Goal: Task Accomplishment & Management: Manage account settings

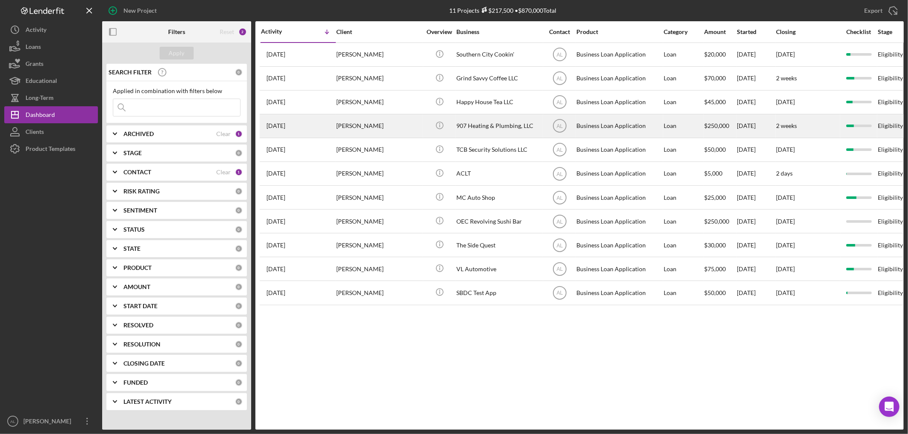
click at [300, 129] on div "[DATE] [PERSON_NAME]" at bounding box center [298, 126] width 74 height 23
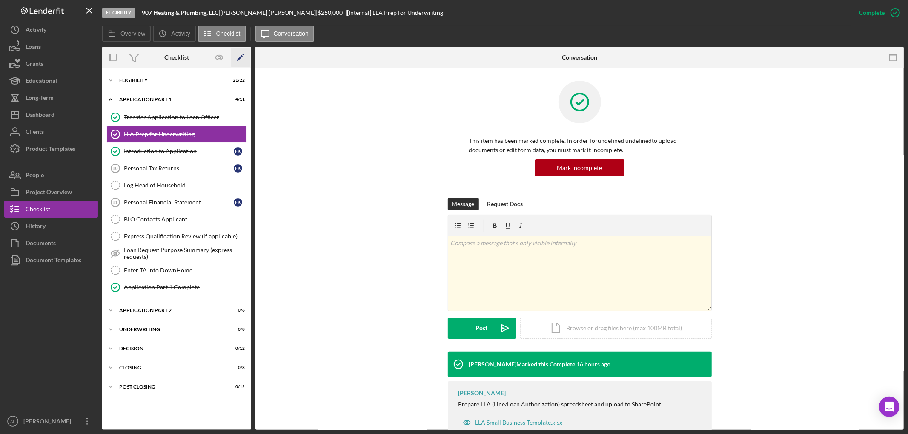
click at [240, 56] on icon "Icon/Edit" at bounding box center [240, 57] width 19 height 19
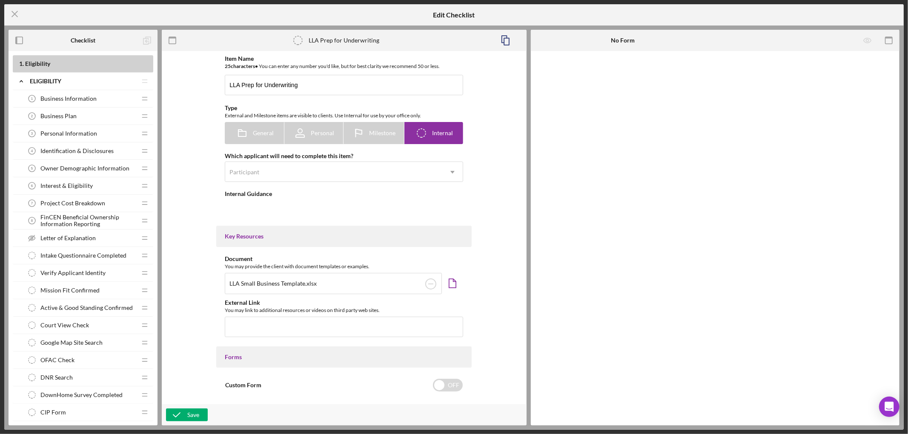
type textarea "<div>Prepare LLA (Line/Loan Authorization) spreadsheet and upload to SharePoint…"
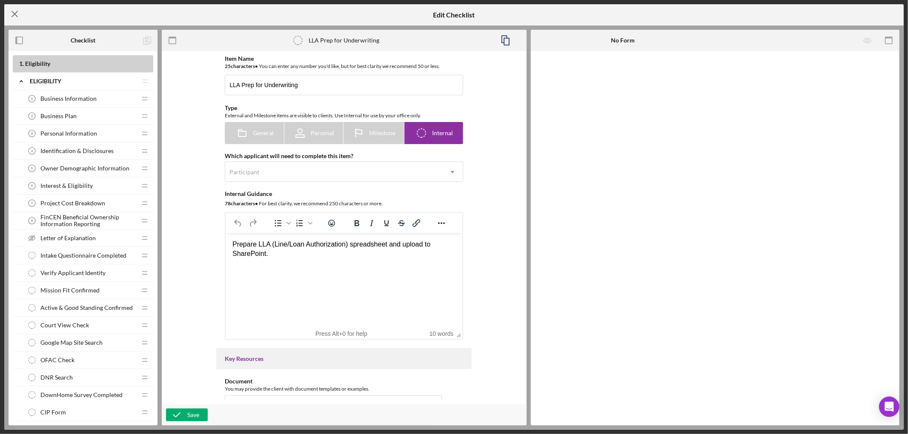
click at [18, 20] on icon "Icon/Menu Close" at bounding box center [14, 13] width 21 height 21
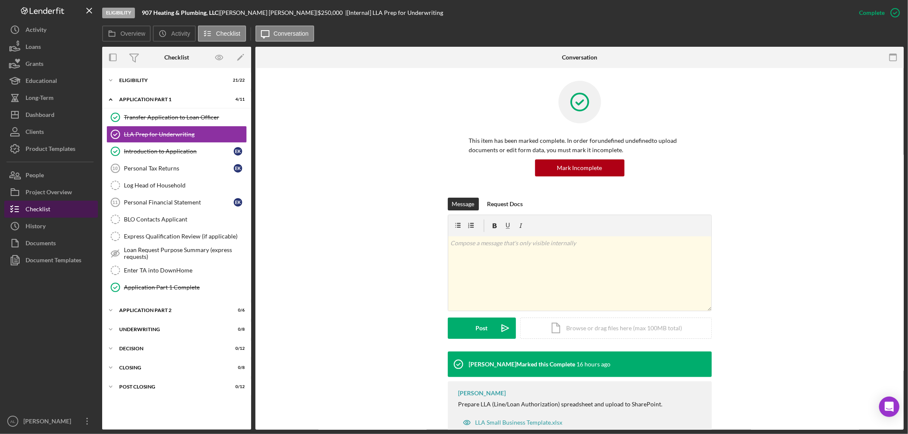
click at [54, 206] on button "Checklist" at bounding box center [51, 209] width 94 height 17
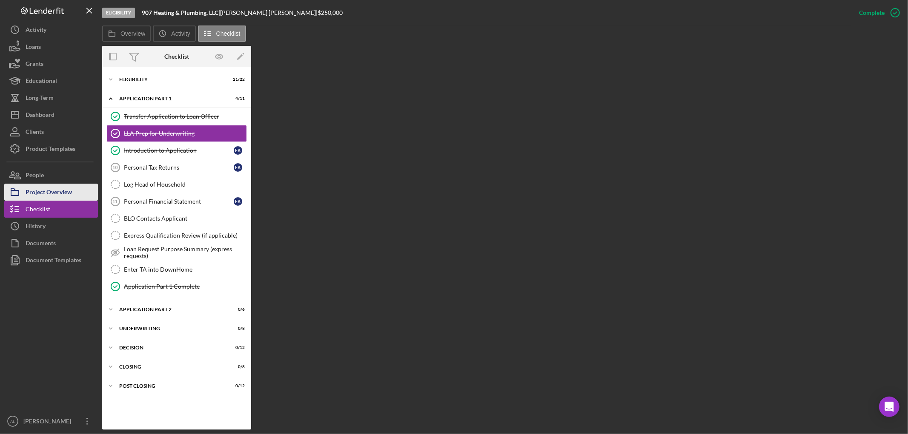
click at [57, 188] on div "Project Overview" at bounding box center [49, 193] width 46 height 19
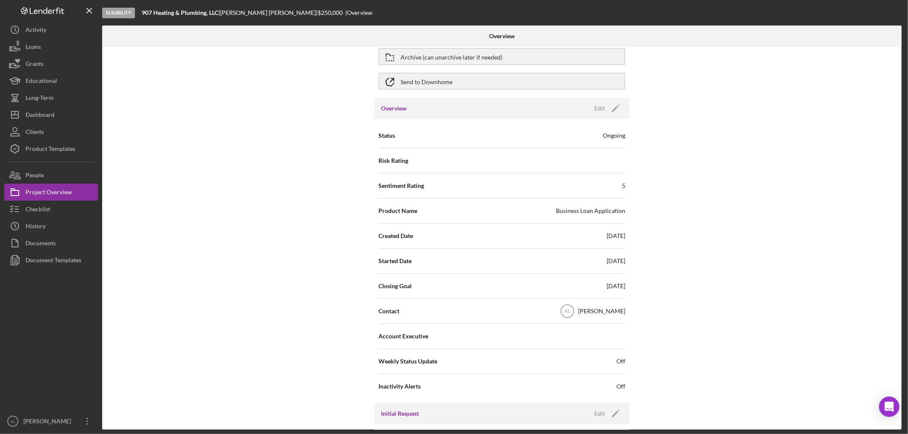
scroll to position [142, 0]
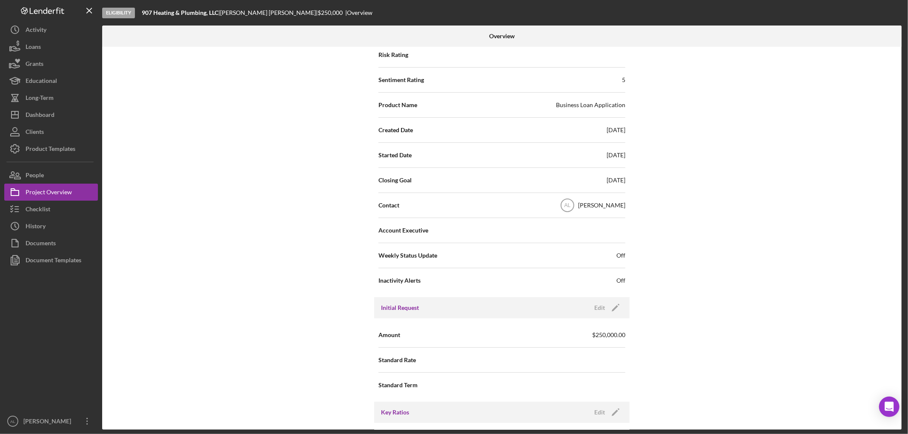
click at [619, 258] on span "Off" at bounding box center [620, 256] width 9 height 9
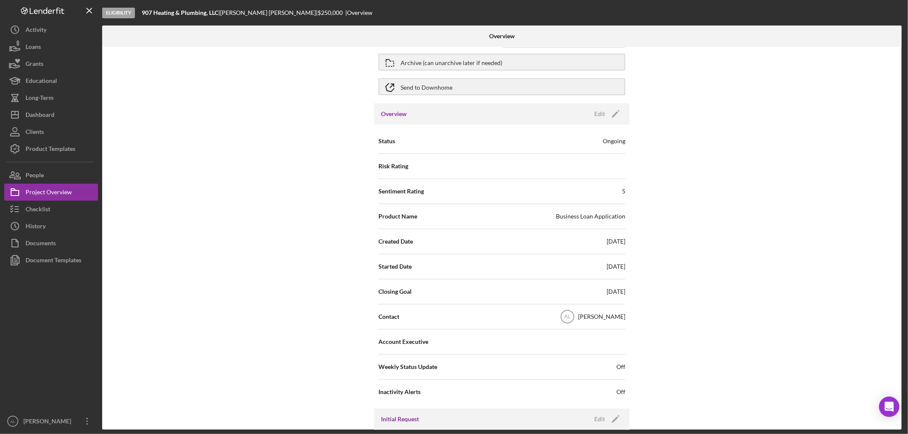
scroll to position [0, 0]
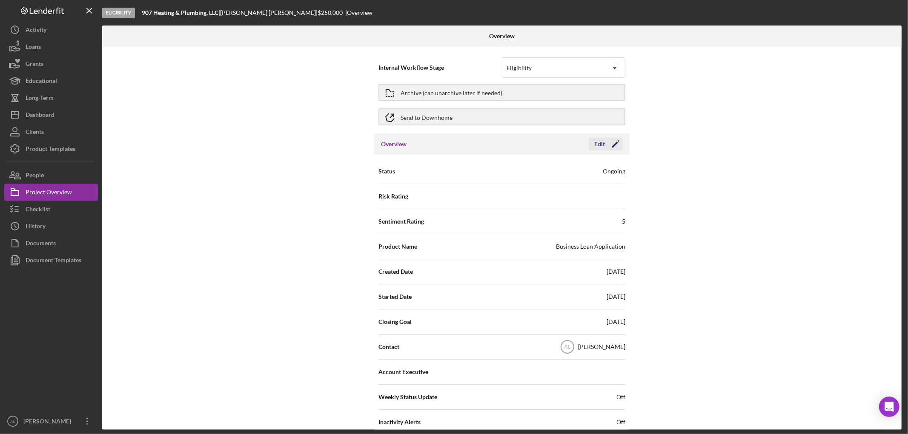
click at [615, 147] on icon "Icon/Edit" at bounding box center [615, 144] width 21 height 21
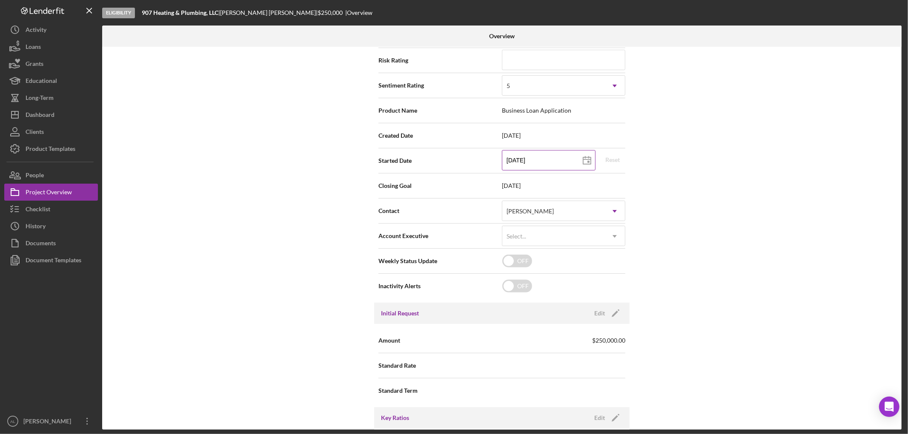
scroll to position [142, 0]
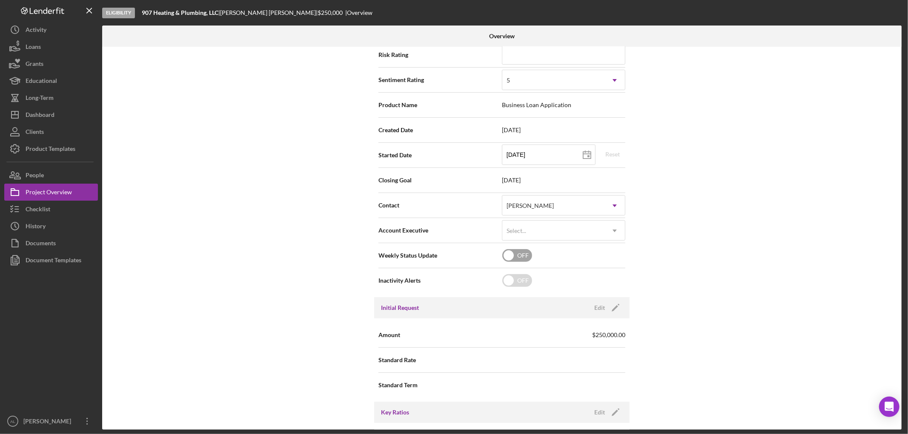
click at [522, 258] on input "checkbox" at bounding box center [517, 255] width 30 height 13
checkbox input "true"
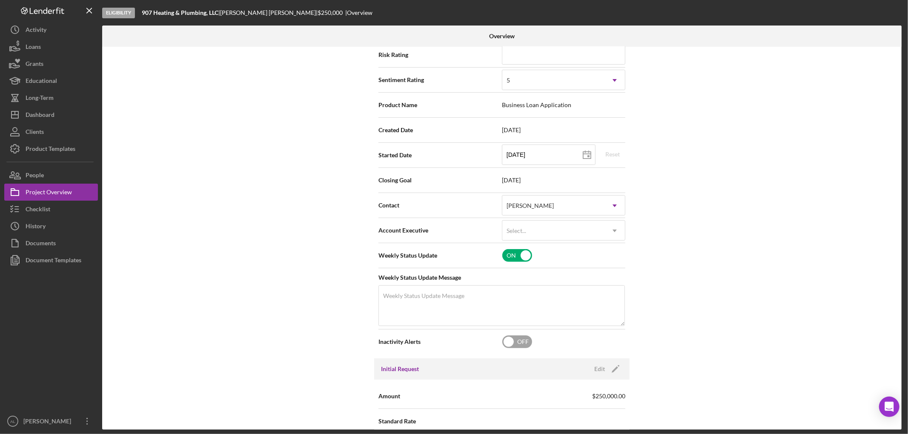
click at [518, 346] on input "checkbox" at bounding box center [517, 342] width 30 height 13
checkbox input "true"
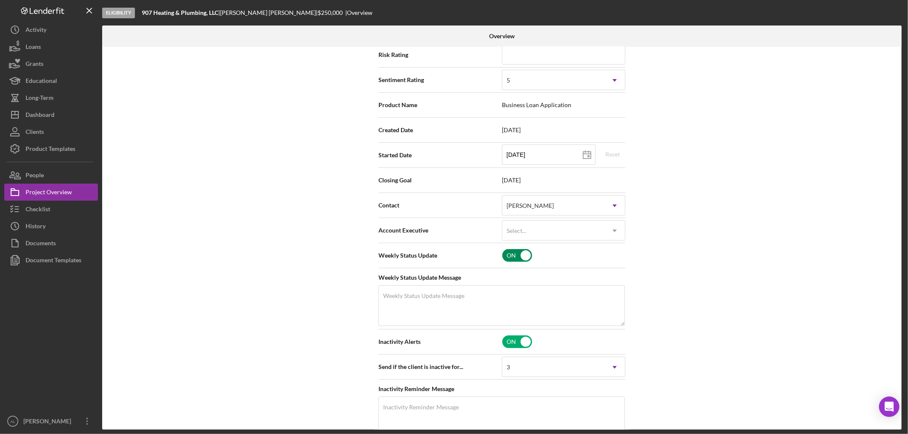
click at [515, 256] on input "checkbox" at bounding box center [517, 255] width 30 height 13
checkbox input "false"
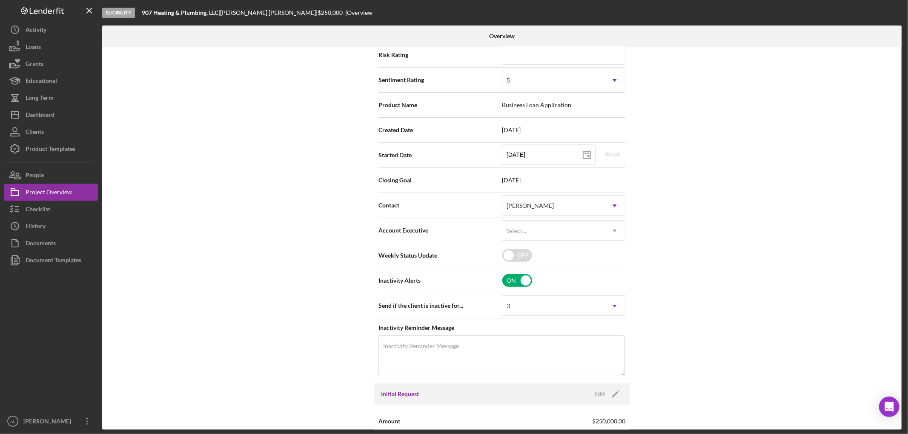
click at [303, 266] on div "Internal Workflow Stage Eligibility Icon/Dropdown Arrow Archive (can unarchive …" at bounding box center [501, 238] width 799 height 383
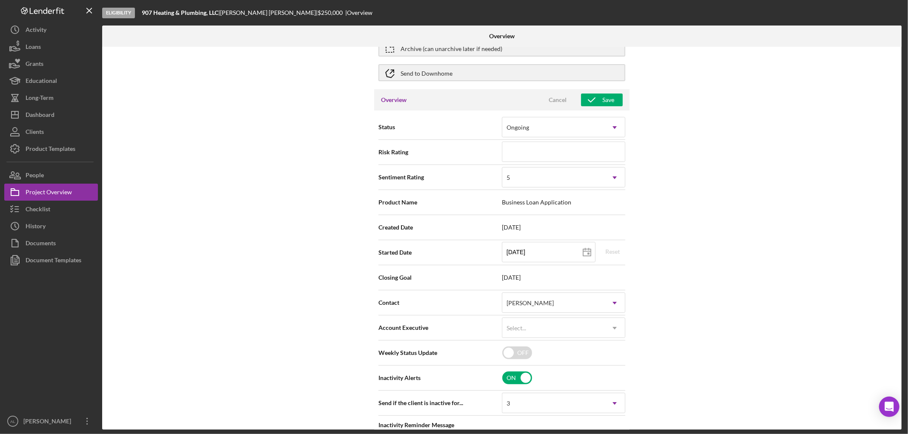
scroll to position [0, 0]
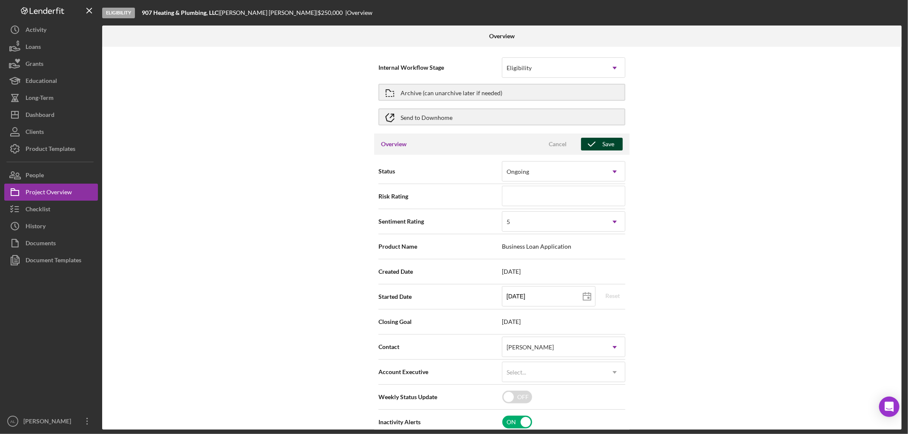
click at [597, 143] on icon "button" at bounding box center [591, 144] width 21 height 21
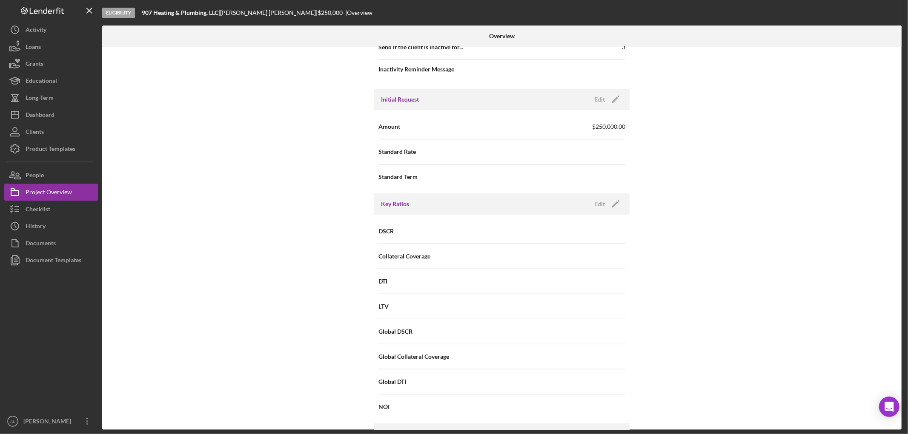
scroll to position [331, 0]
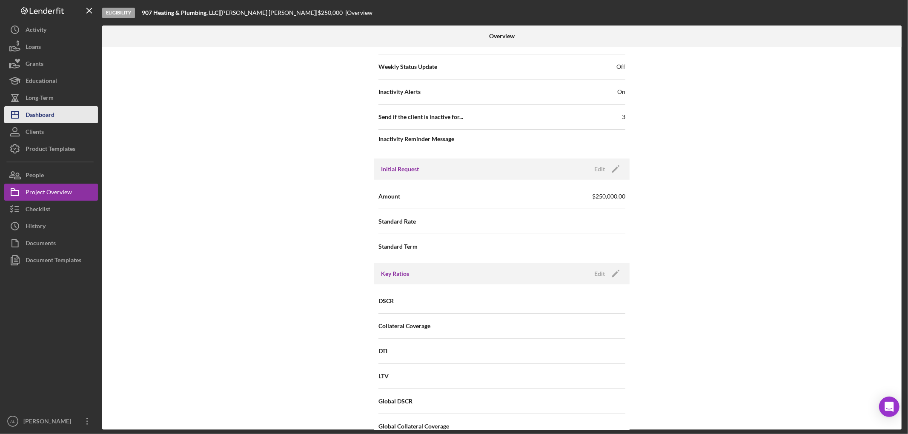
click at [62, 115] on button "Icon/Dashboard Dashboard" at bounding box center [51, 114] width 94 height 17
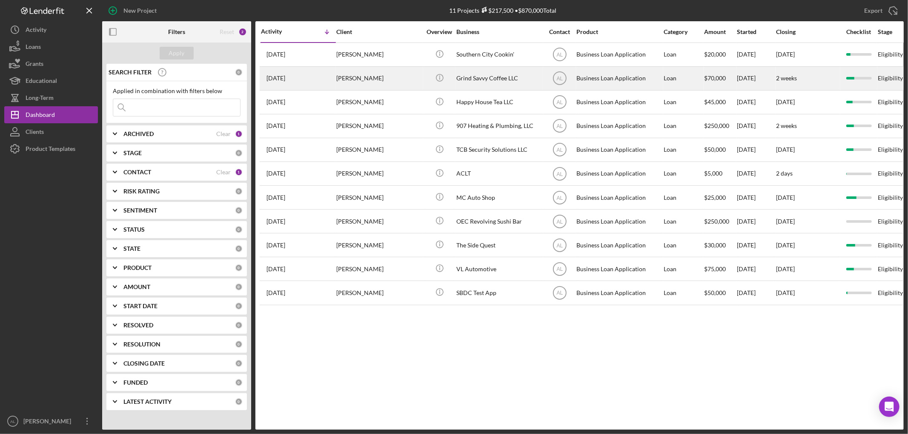
click at [392, 82] on div "[PERSON_NAME]" at bounding box center [378, 78] width 85 height 23
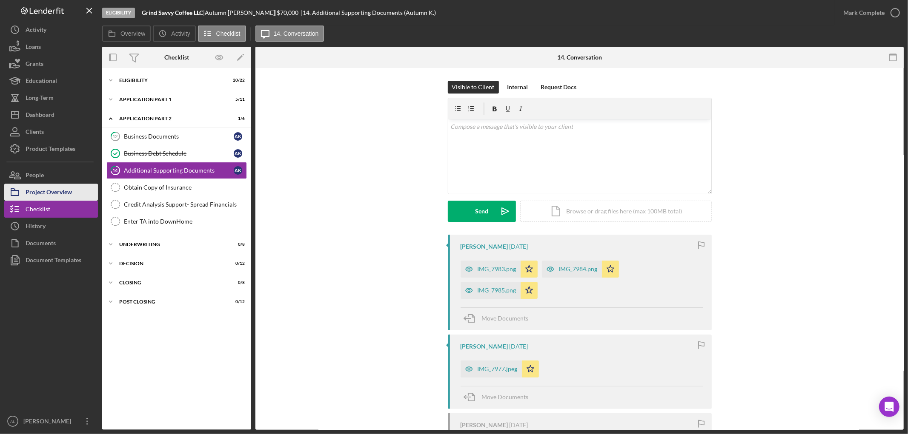
click at [65, 197] on div "Project Overview" at bounding box center [49, 193] width 46 height 19
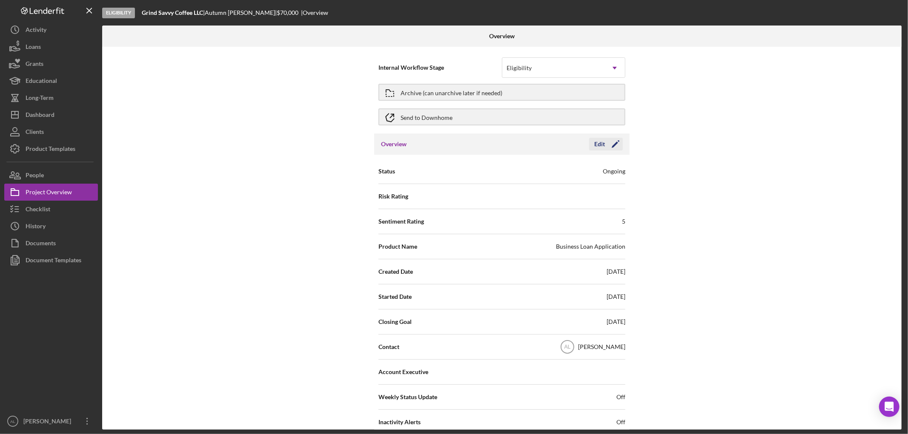
click at [612, 146] on polygon "button" at bounding box center [615, 145] width 6 height 6
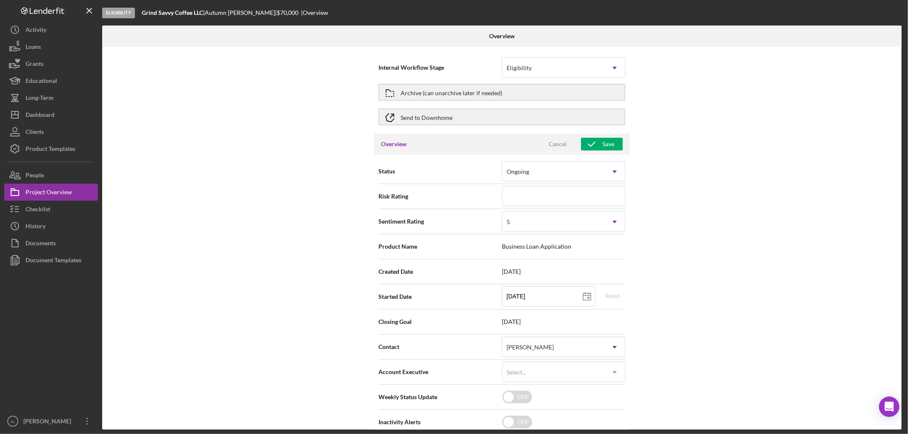
scroll to position [47, 0]
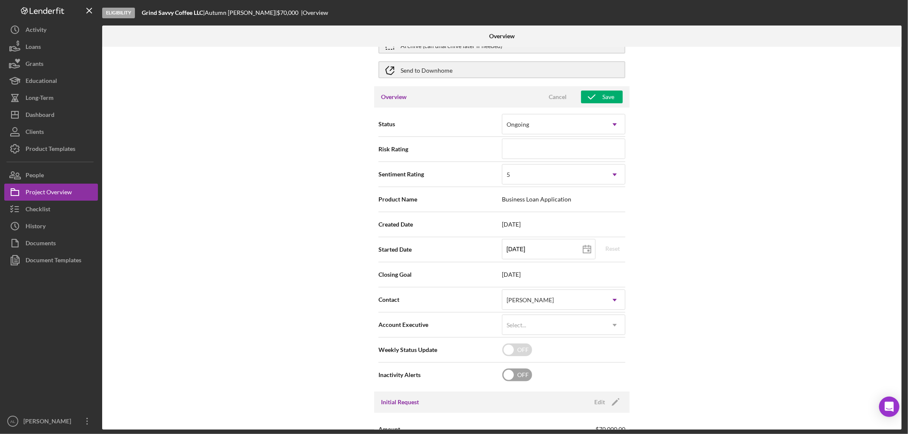
click at [521, 369] on input "checkbox" at bounding box center [517, 375] width 30 height 13
checkbox input "true"
click at [611, 92] on div "Save" at bounding box center [608, 97] width 12 height 13
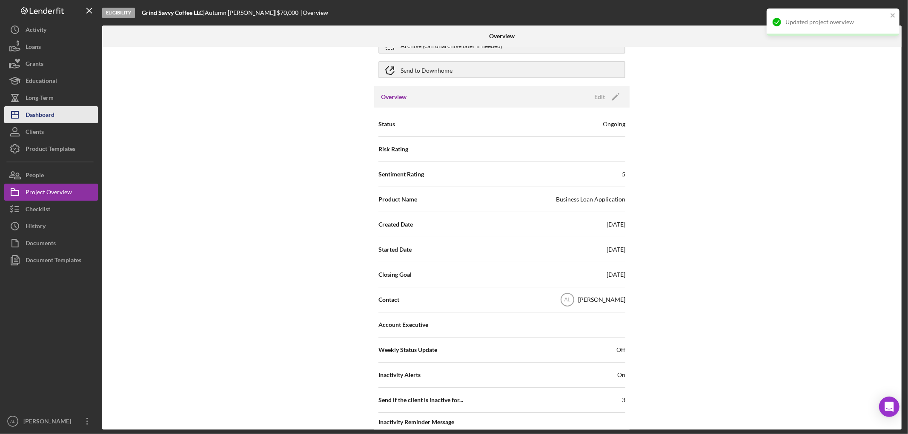
click at [65, 114] on button "Icon/Dashboard Dashboard" at bounding box center [51, 114] width 94 height 17
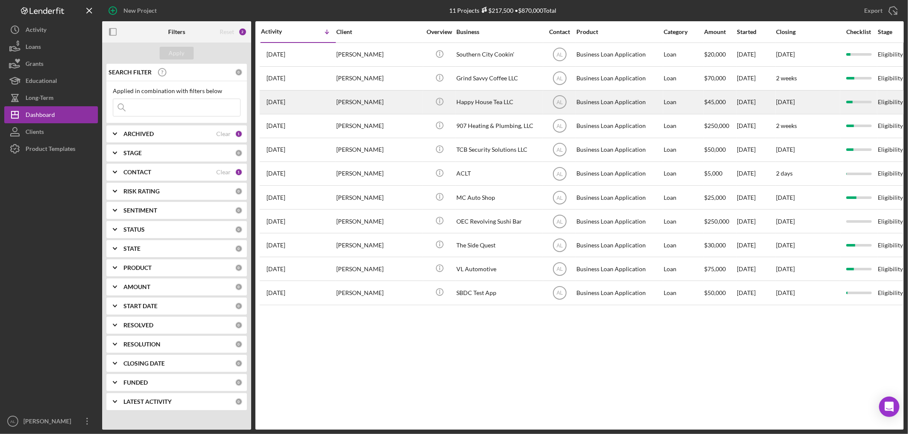
click at [356, 99] on div "[PERSON_NAME]" at bounding box center [378, 102] width 85 height 23
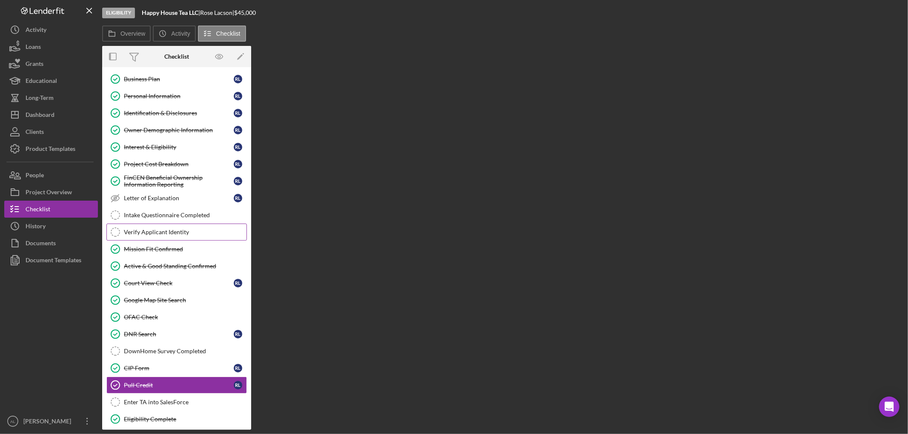
scroll to position [158, 0]
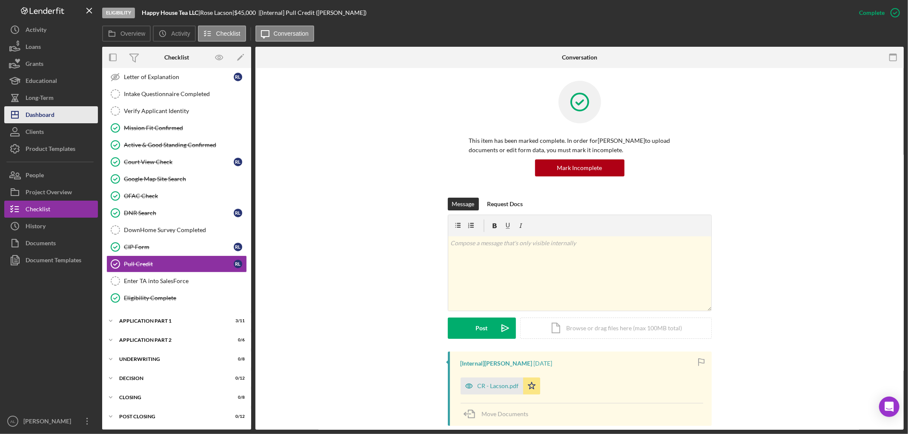
click at [60, 116] on button "Icon/Dashboard Dashboard" at bounding box center [51, 114] width 94 height 17
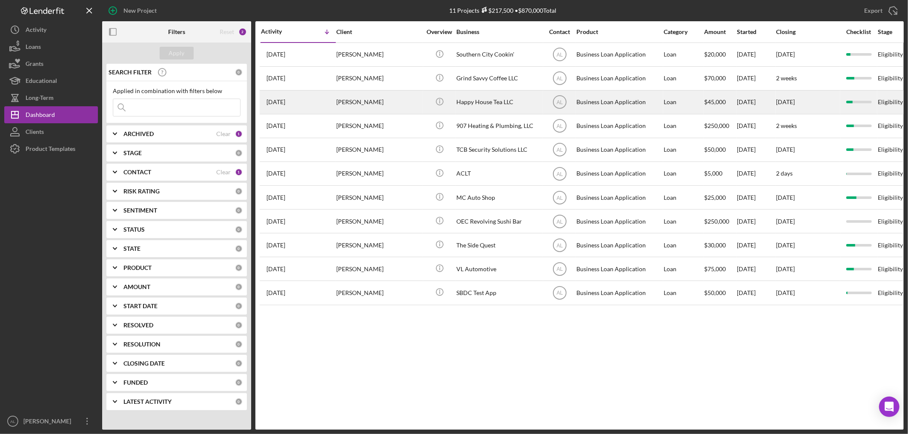
click at [373, 105] on div "[PERSON_NAME]" at bounding box center [378, 102] width 85 height 23
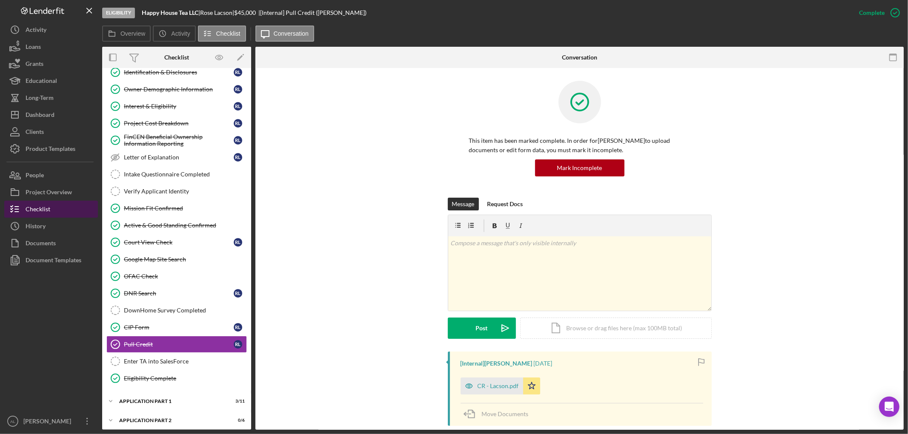
scroll to position [158, 0]
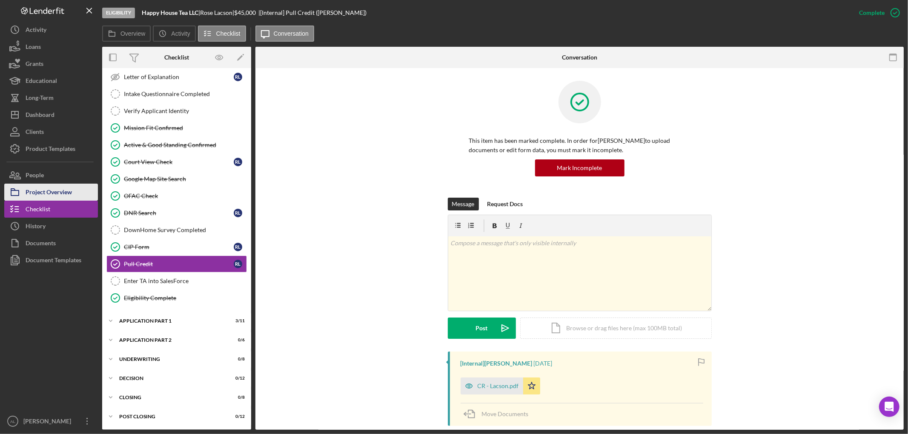
click at [59, 186] on div "Project Overview" at bounding box center [49, 193] width 46 height 19
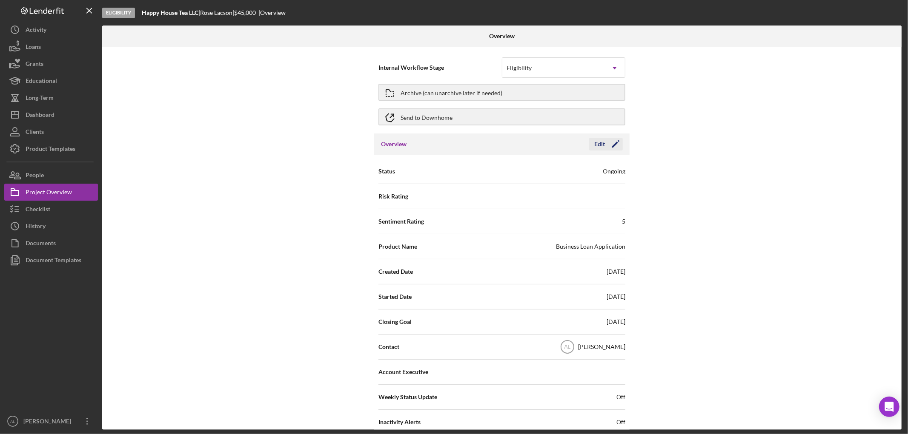
click at [611, 140] on icon "Icon/Edit" at bounding box center [615, 144] width 21 height 21
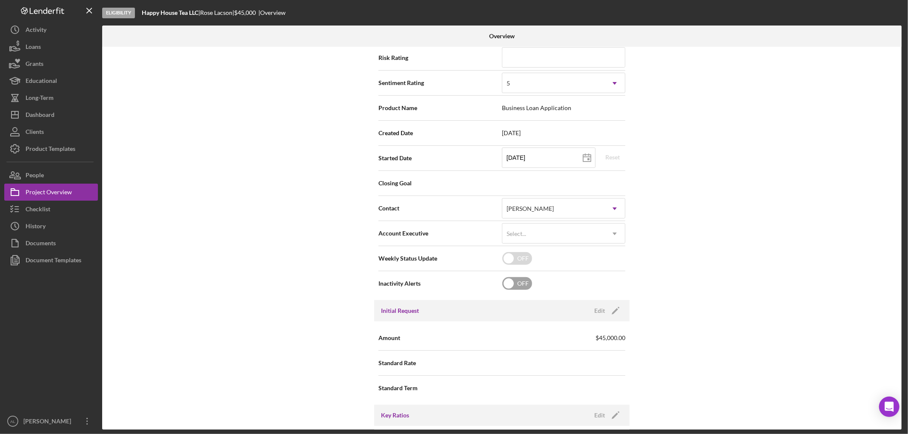
scroll to position [142, 0]
click at [524, 280] on input "checkbox" at bounding box center [517, 280] width 30 height 13
checkbox input "true"
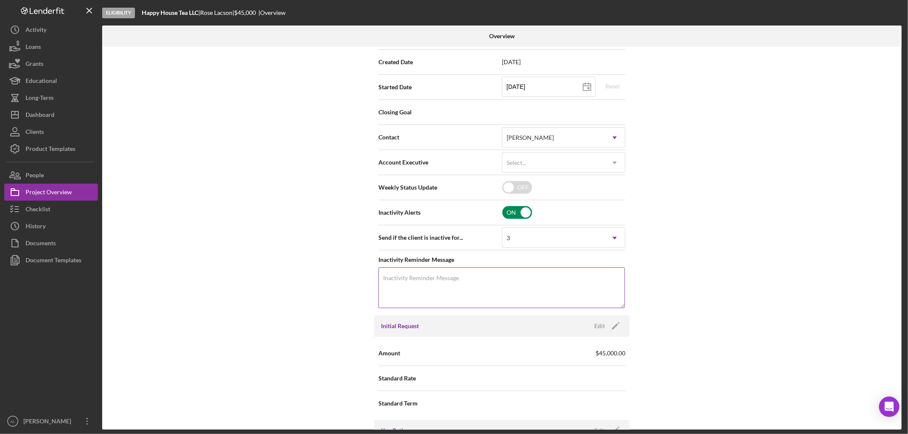
scroll to position [0, 0]
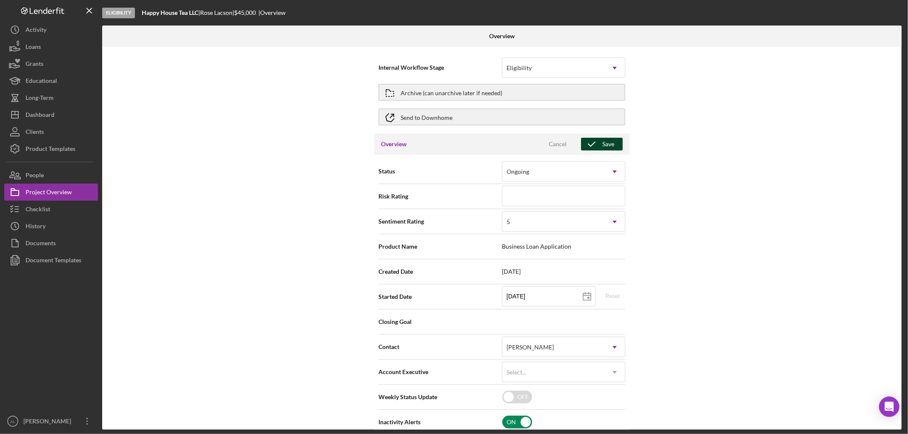
click at [602, 140] on div "Save" at bounding box center [608, 144] width 12 height 13
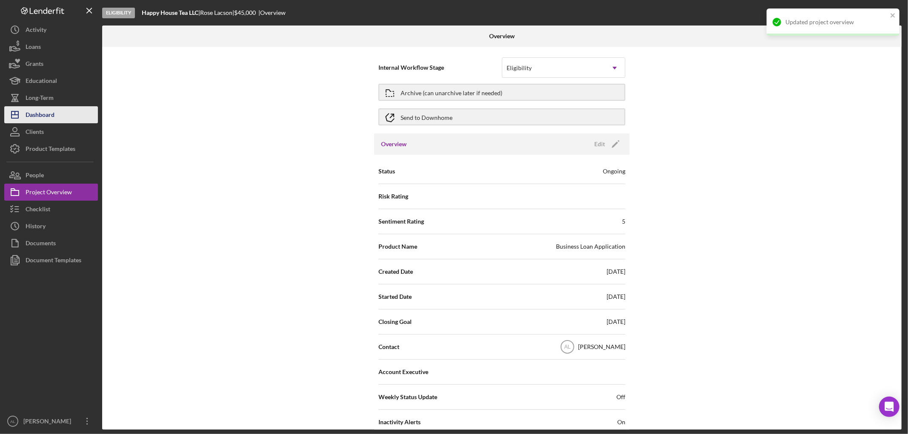
click at [54, 115] on div "Dashboard" at bounding box center [40, 115] width 29 height 19
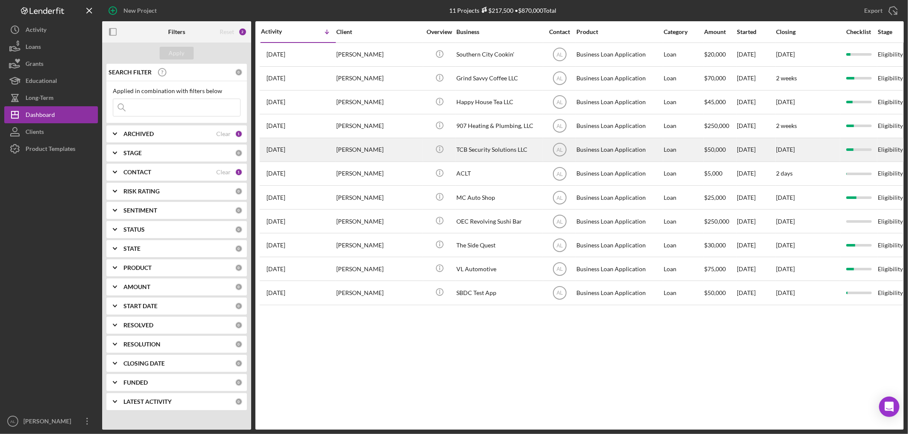
click at [402, 152] on div "[PERSON_NAME]" at bounding box center [378, 150] width 85 height 23
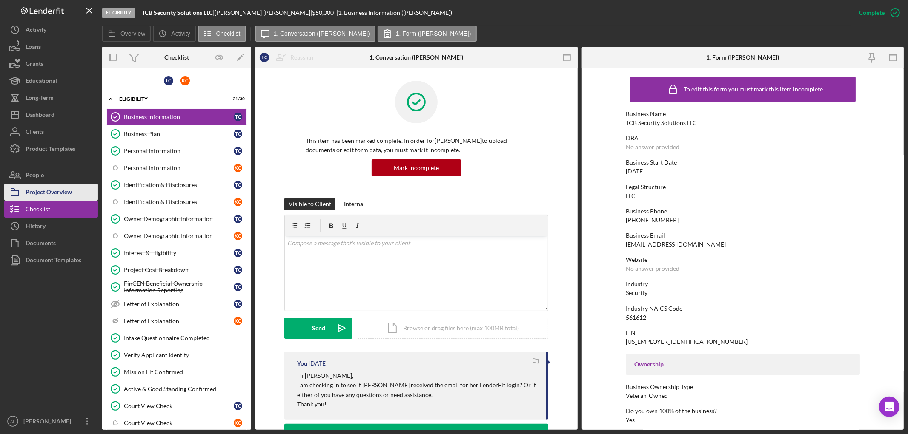
click at [67, 194] on div "Project Overview" at bounding box center [49, 193] width 46 height 19
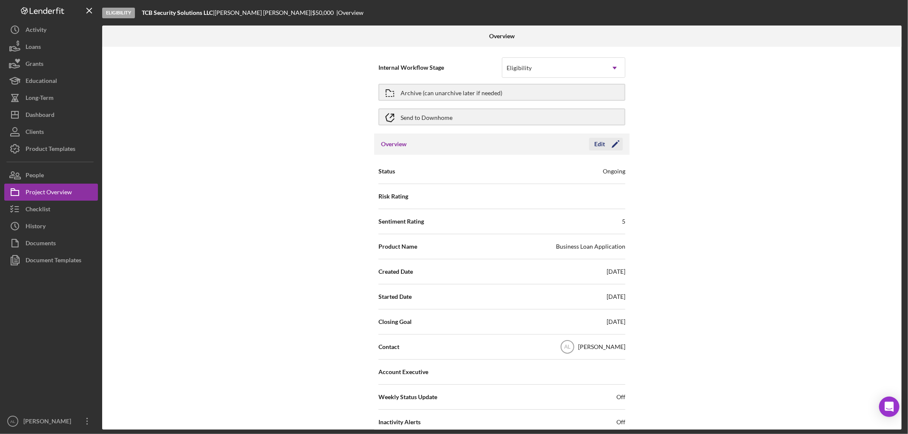
click at [615, 139] on icon "Icon/Edit" at bounding box center [615, 144] width 21 height 21
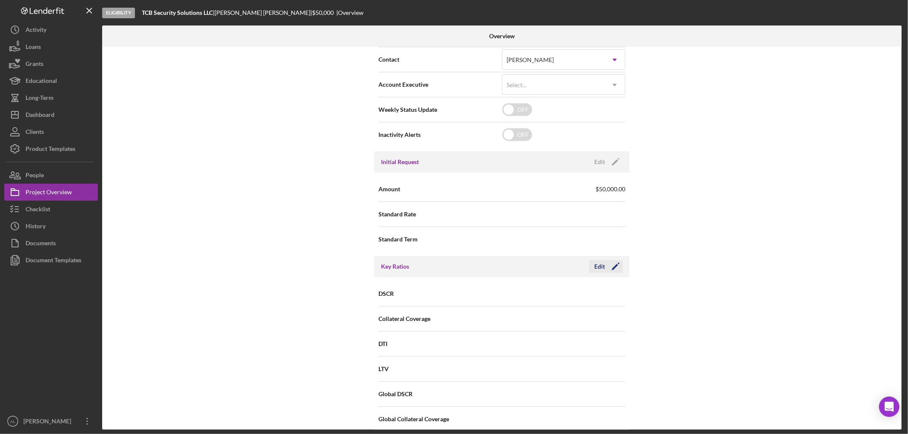
scroll to position [189, 0]
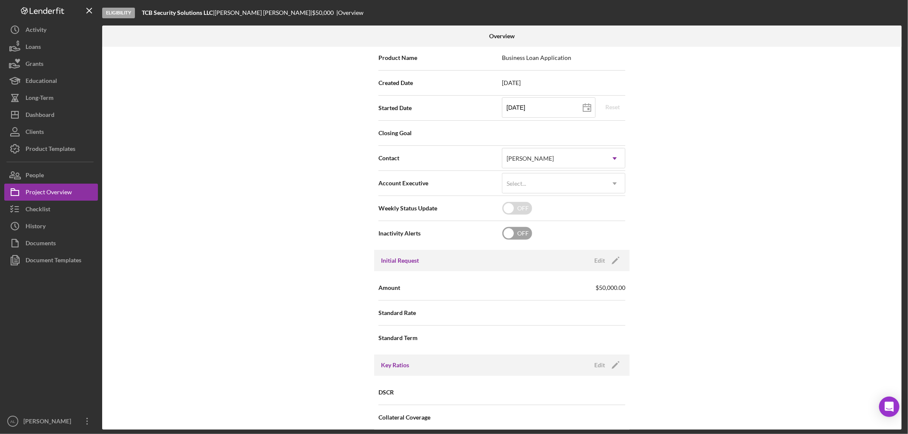
click at [536, 241] on div "OFF" at bounding box center [564, 234] width 124 height 18
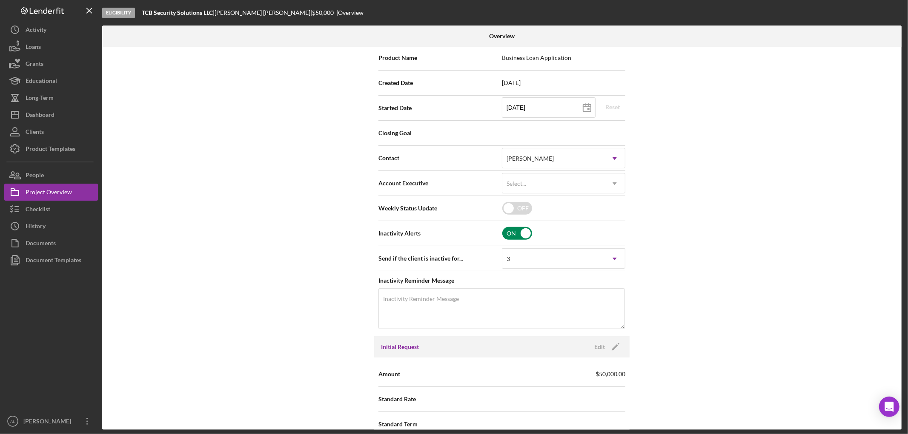
click at [524, 235] on input "checkbox" at bounding box center [517, 233] width 30 height 13
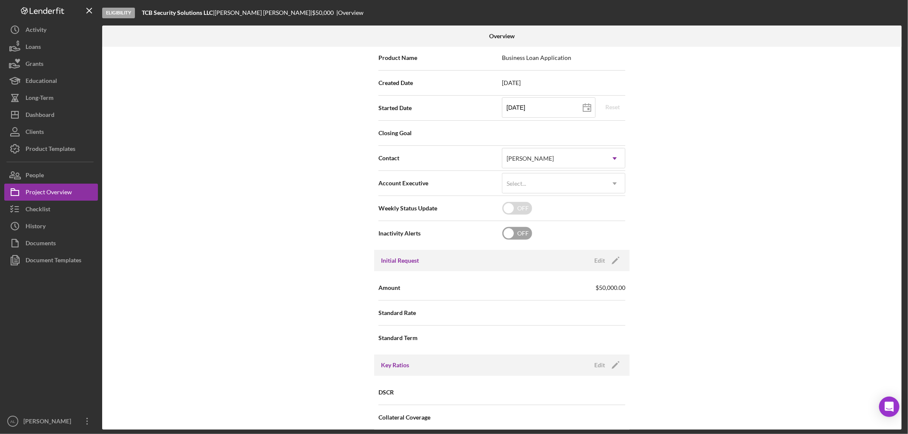
click at [524, 234] on input "checkbox" at bounding box center [517, 233] width 30 height 13
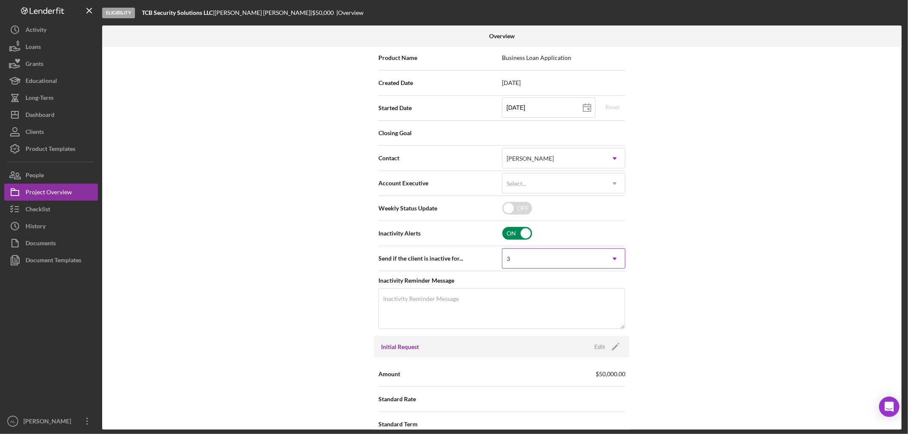
click at [546, 256] on div "3" at bounding box center [553, 259] width 102 height 20
click at [234, 243] on div "Internal Workflow Stage Eligibility Icon/Dropdown Arrow Archive (can unarchive …" at bounding box center [501, 238] width 799 height 383
click at [517, 237] on input "checkbox" at bounding box center [517, 233] width 30 height 13
checkbox input "false"
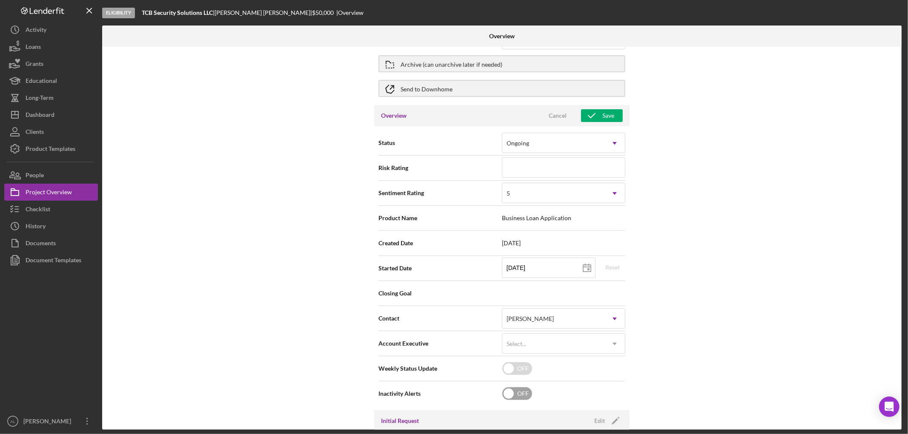
scroll to position [0, 0]
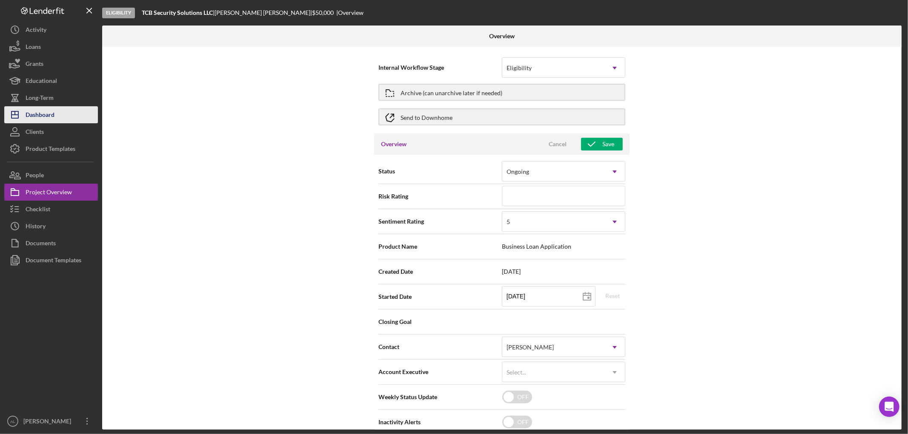
click at [55, 114] on button "Icon/Dashboard Dashboard" at bounding box center [51, 114] width 94 height 17
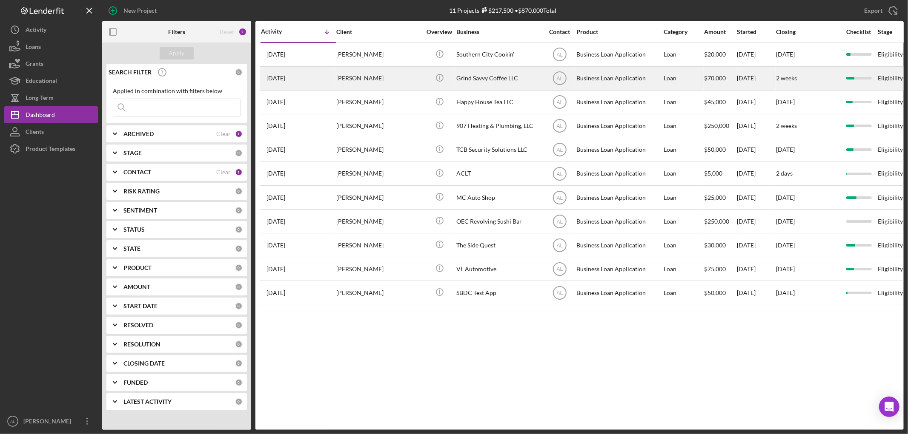
click at [384, 82] on div "[PERSON_NAME]" at bounding box center [378, 78] width 85 height 23
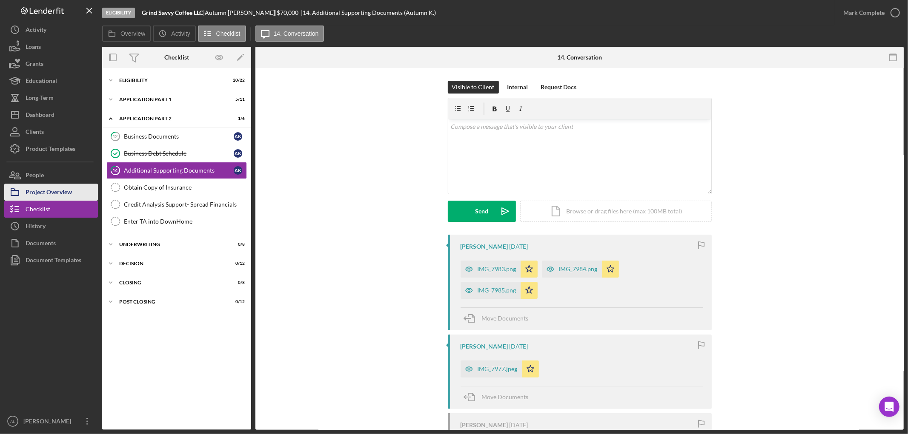
click at [67, 196] on div "Project Overview" at bounding box center [49, 193] width 46 height 19
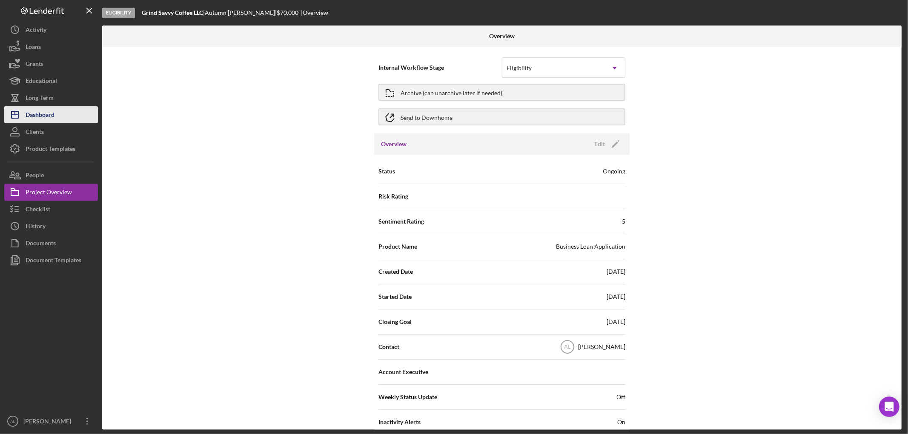
click at [41, 114] on div "Dashboard" at bounding box center [40, 115] width 29 height 19
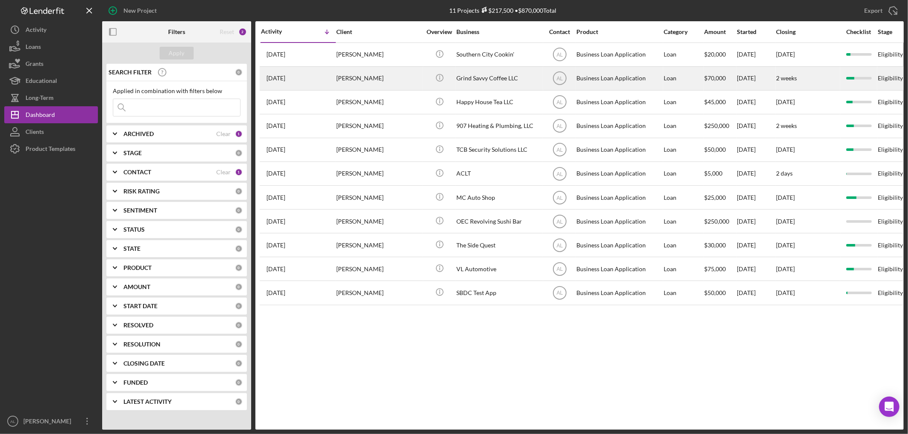
click at [374, 78] on div "[PERSON_NAME]" at bounding box center [378, 78] width 85 height 23
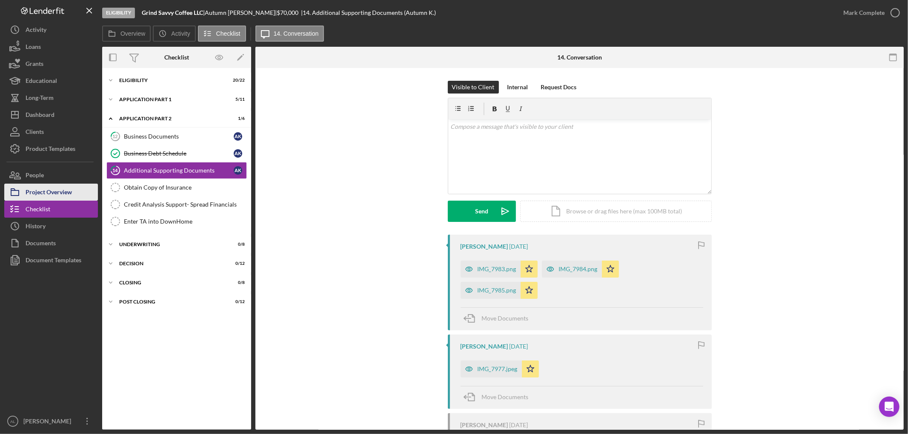
click at [56, 194] on div "Project Overview" at bounding box center [49, 193] width 46 height 19
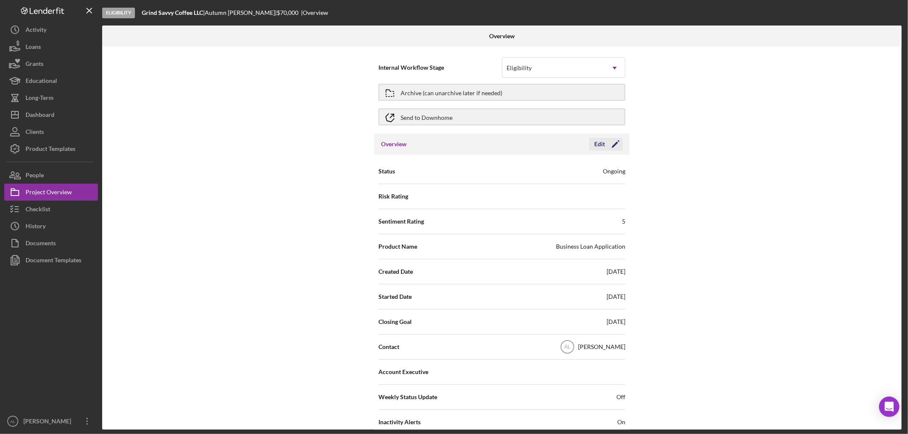
click at [614, 146] on icon "Icon/Edit" at bounding box center [615, 144] width 21 height 21
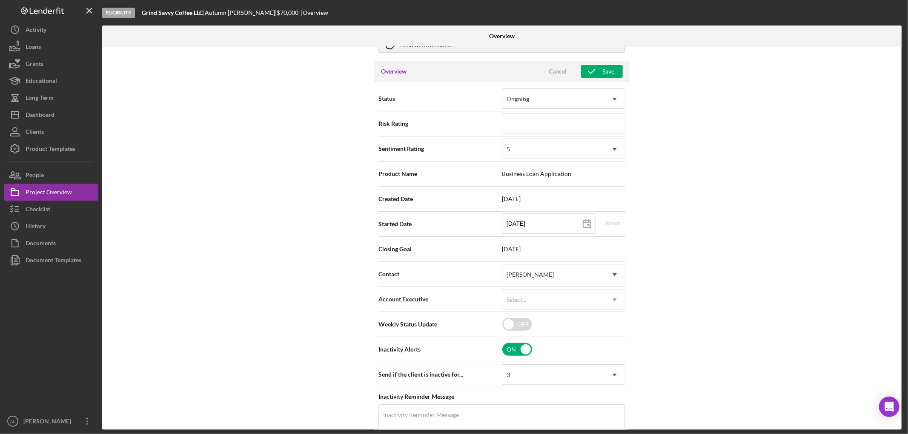
scroll to position [142, 0]
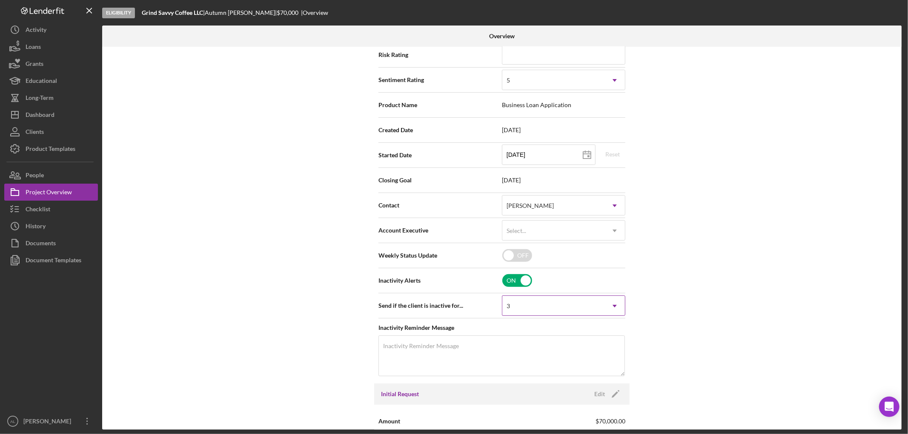
click at [586, 304] on div "3" at bounding box center [553, 307] width 102 height 20
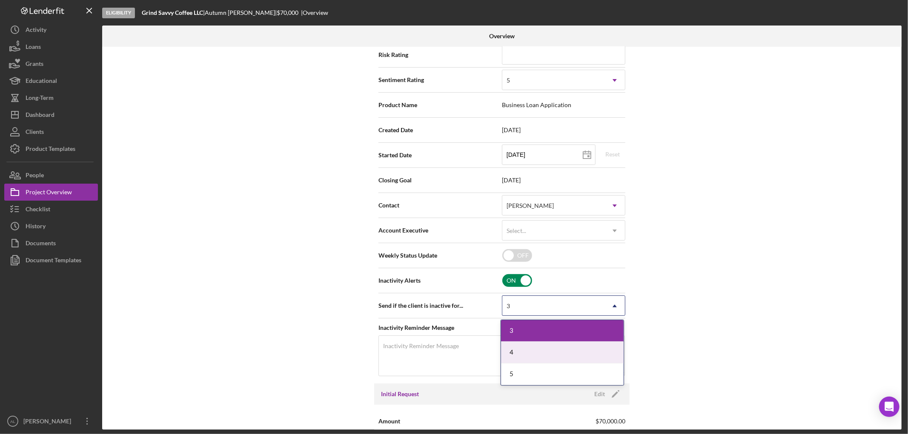
click at [516, 280] on input "checkbox" at bounding box center [517, 280] width 30 height 13
checkbox input "false"
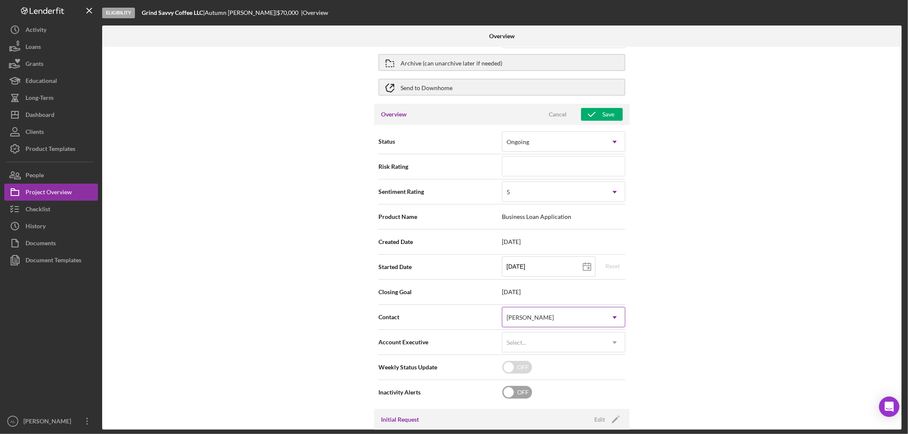
scroll to position [0, 0]
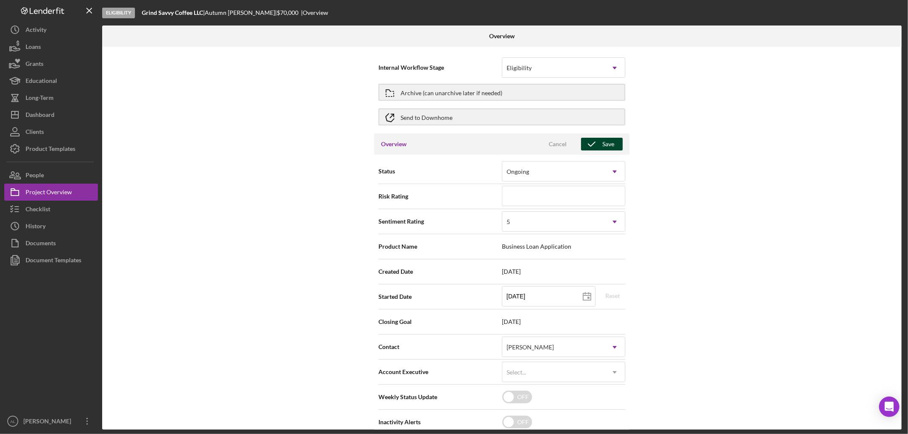
click at [614, 146] on button "Save" at bounding box center [602, 144] width 42 height 13
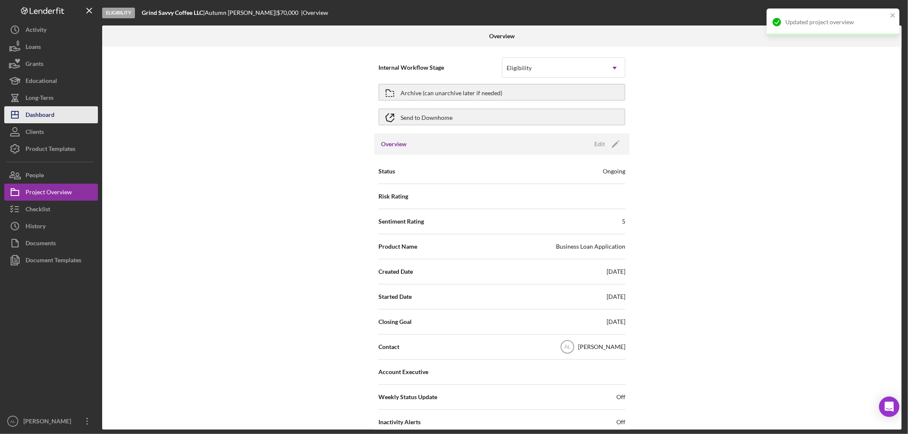
click at [53, 118] on div "Dashboard" at bounding box center [40, 115] width 29 height 19
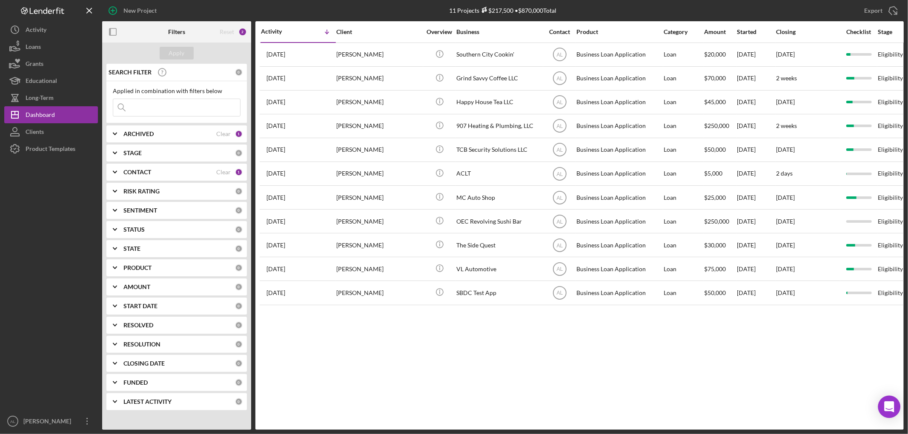
click at [888, 415] on div "Open Intercom Messenger" at bounding box center [889, 407] width 23 height 23
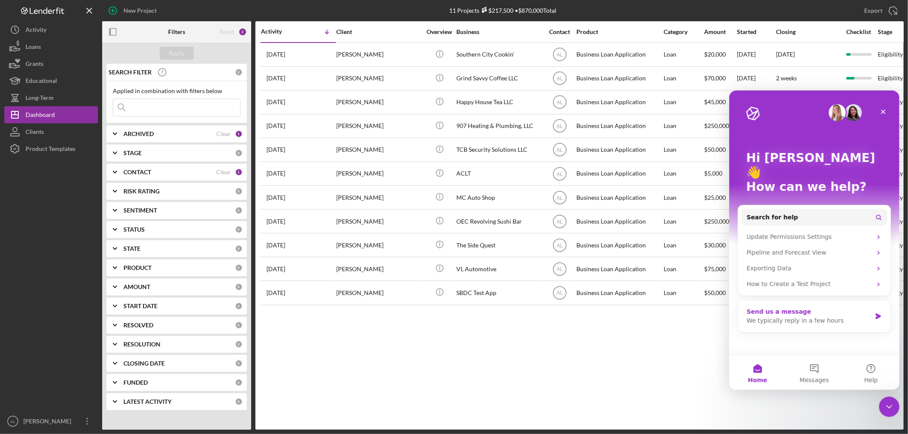
click at [844, 316] on div "We typically reply in a few hours" at bounding box center [808, 320] width 125 height 9
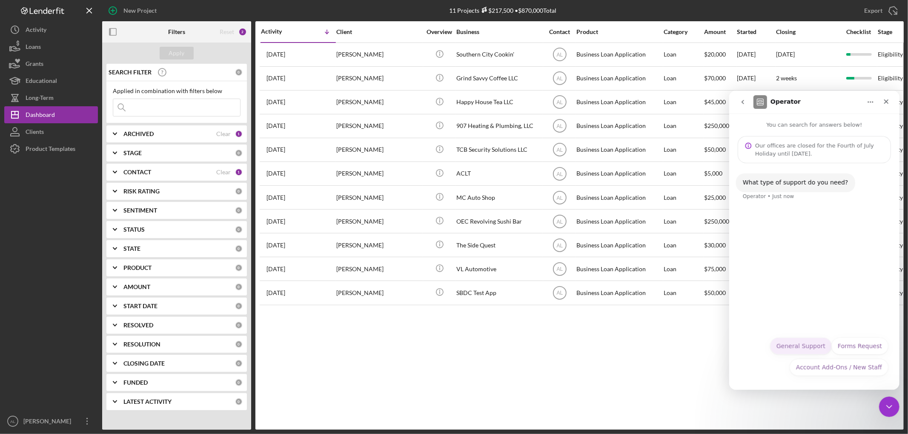
click at [814, 345] on button "General Support" at bounding box center [800, 345] width 62 height 17
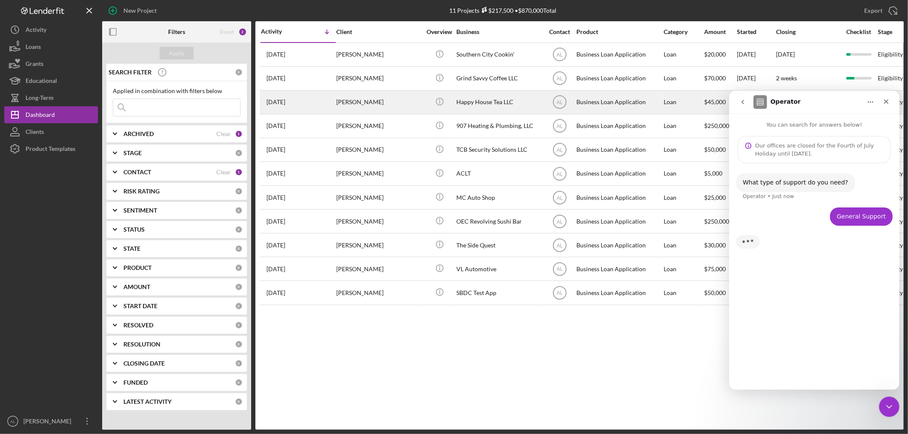
click at [343, 101] on div "[PERSON_NAME]" at bounding box center [378, 102] width 85 height 23
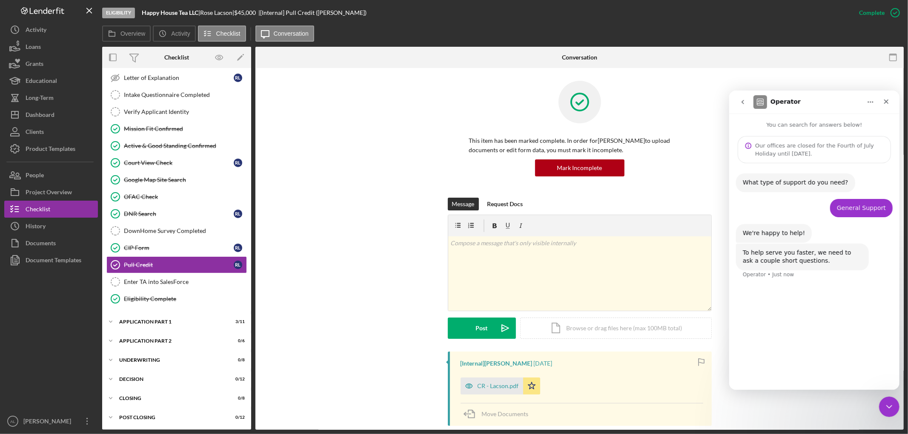
scroll to position [158, 0]
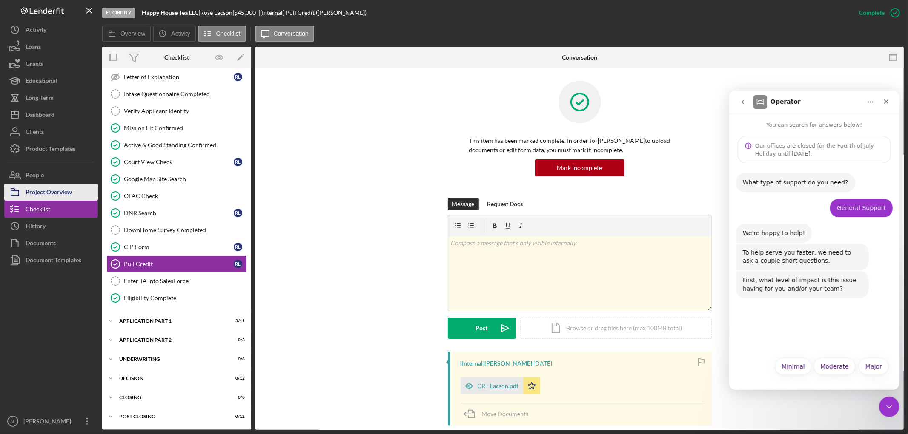
click at [54, 187] on div "Project Overview" at bounding box center [49, 193] width 46 height 19
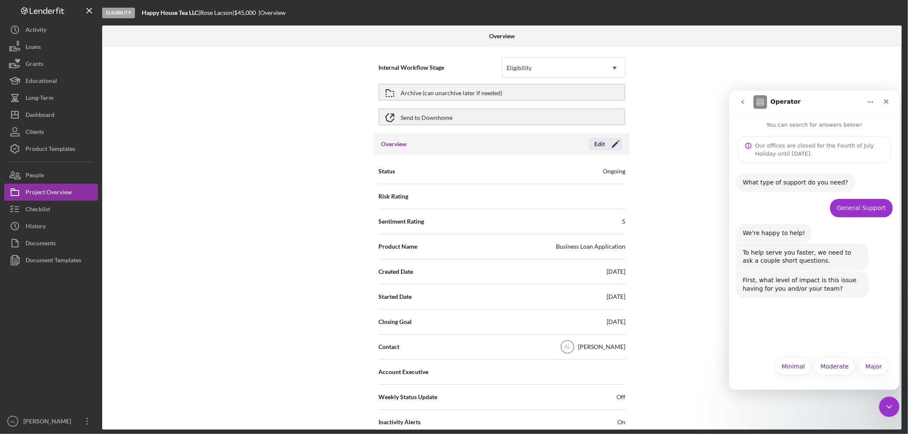
click at [619, 143] on icon "Icon/Edit" at bounding box center [615, 144] width 21 height 21
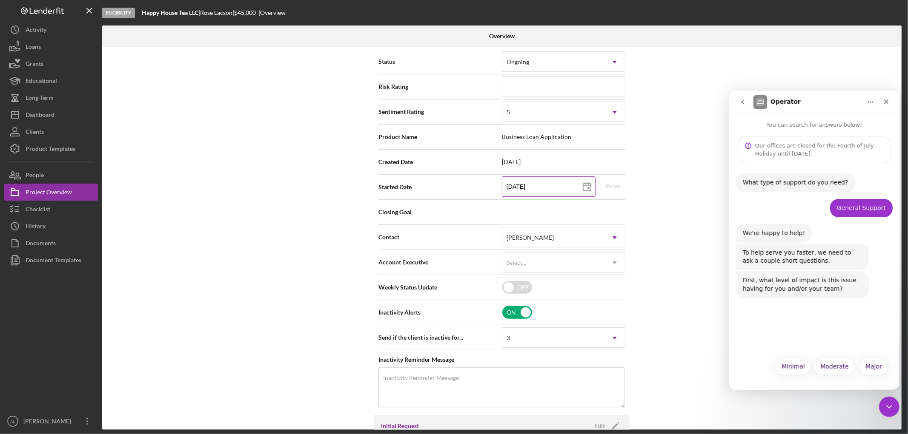
scroll to position [142, 0]
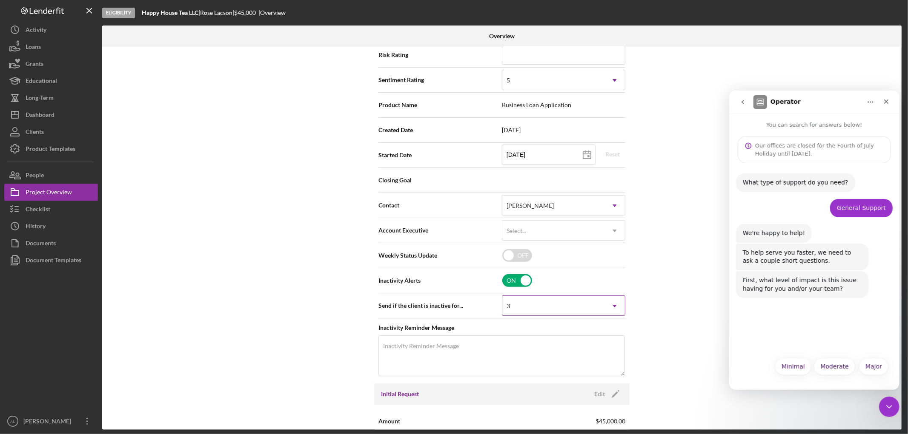
click at [521, 302] on div "3" at bounding box center [553, 307] width 102 height 20
click at [508, 279] on input "checkbox" at bounding box center [517, 280] width 30 height 13
checkbox input "false"
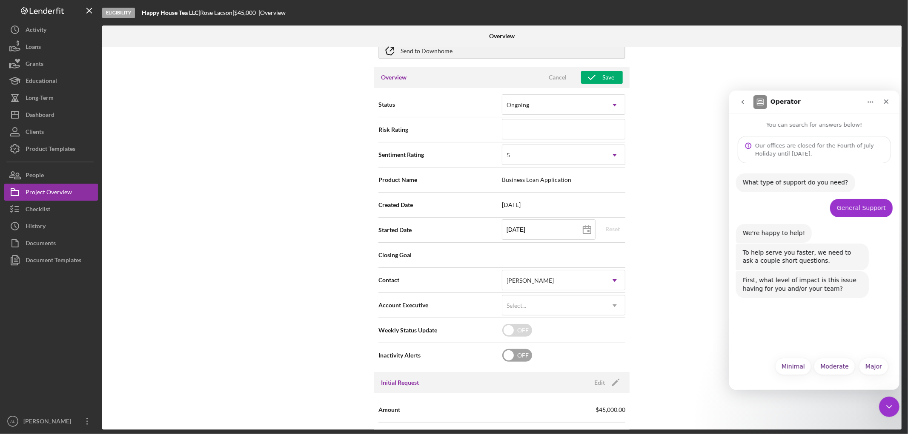
scroll to position [0, 0]
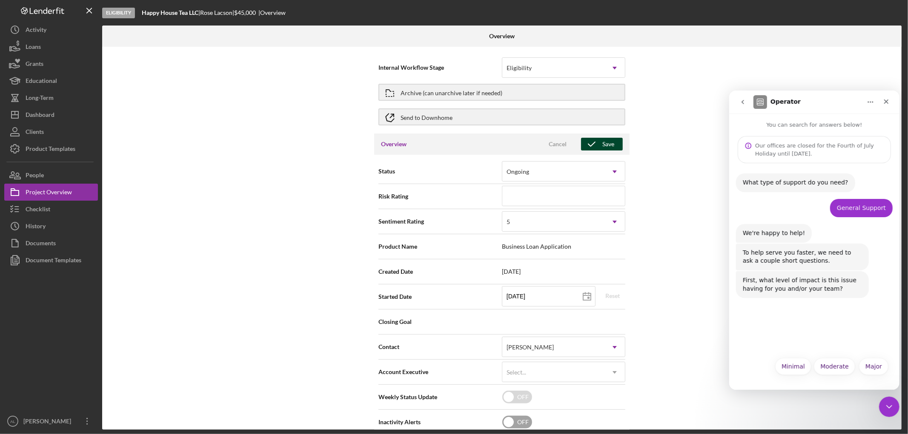
click at [611, 142] on div "Save" at bounding box center [608, 144] width 12 height 13
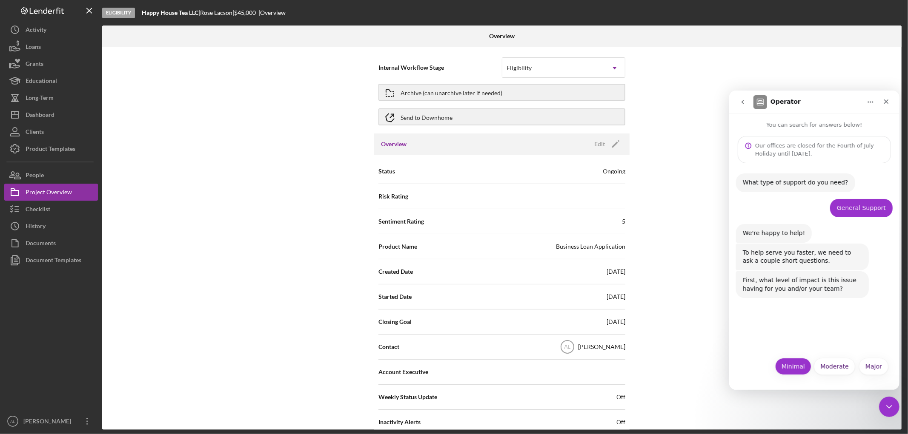
click at [790, 367] on button "Minimal" at bounding box center [793, 366] width 36 height 17
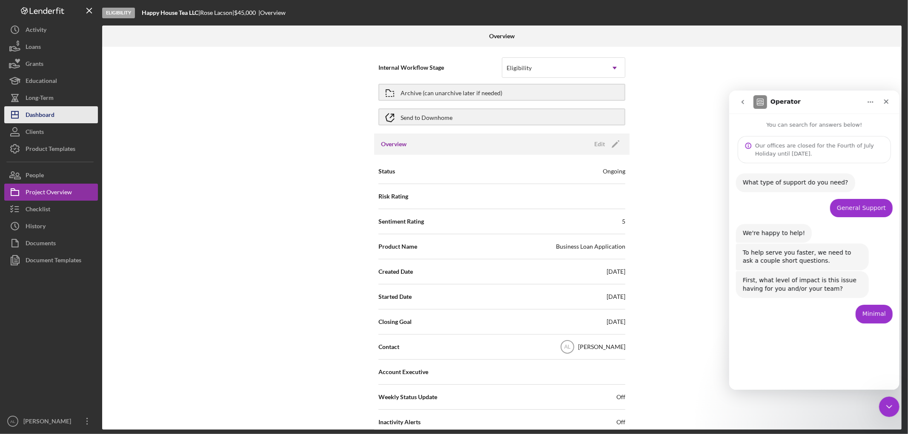
click at [48, 108] on div "Dashboard" at bounding box center [40, 115] width 29 height 19
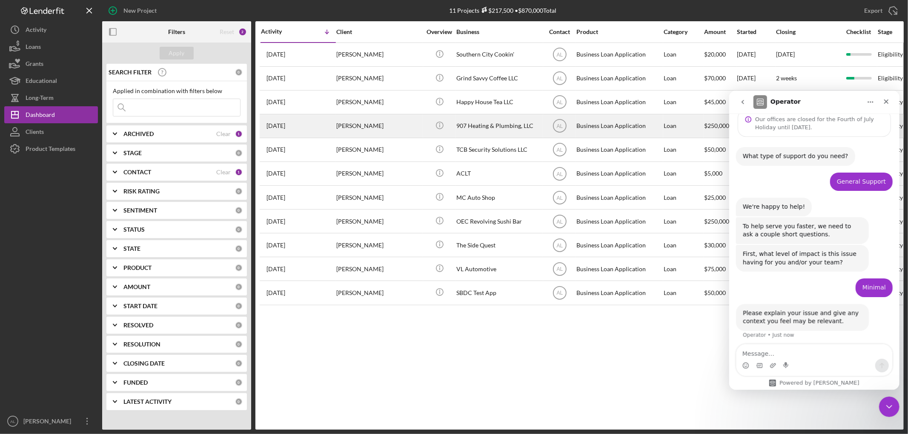
scroll to position [31, 0]
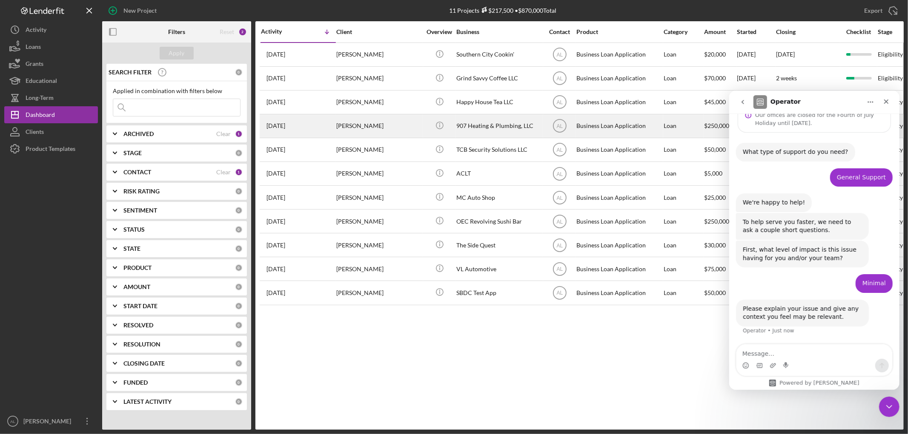
click at [342, 125] on div "[PERSON_NAME]" at bounding box center [378, 126] width 85 height 23
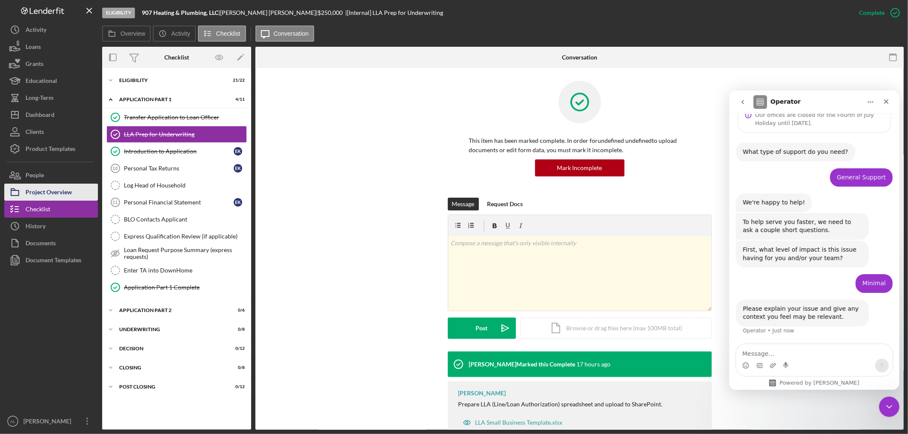
click at [29, 197] on div "Project Overview" at bounding box center [49, 193] width 46 height 19
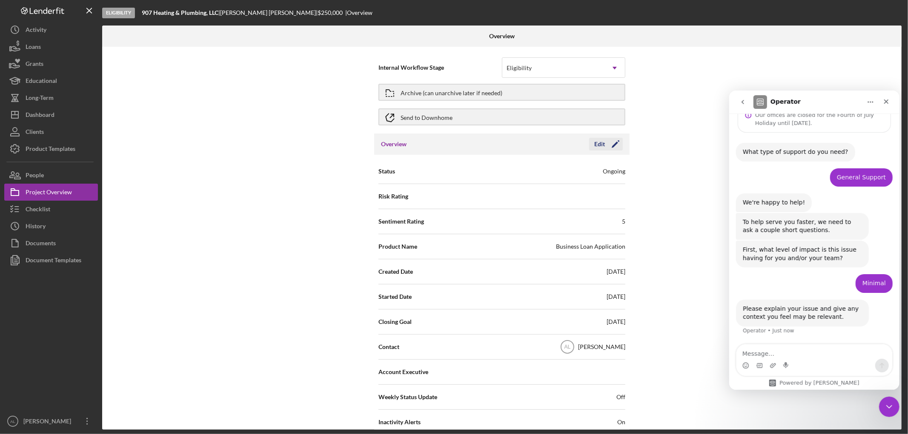
click at [609, 145] on icon "Icon/Edit" at bounding box center [615, 144] width 21 height 21
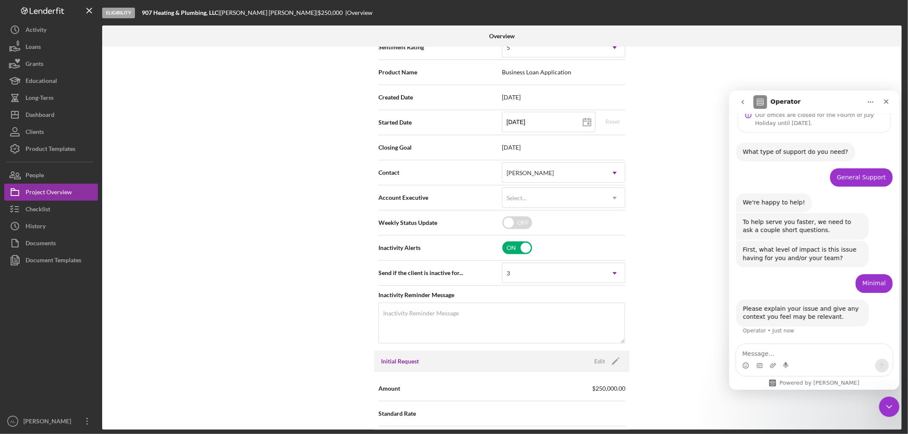
scroll to position [236, 0]
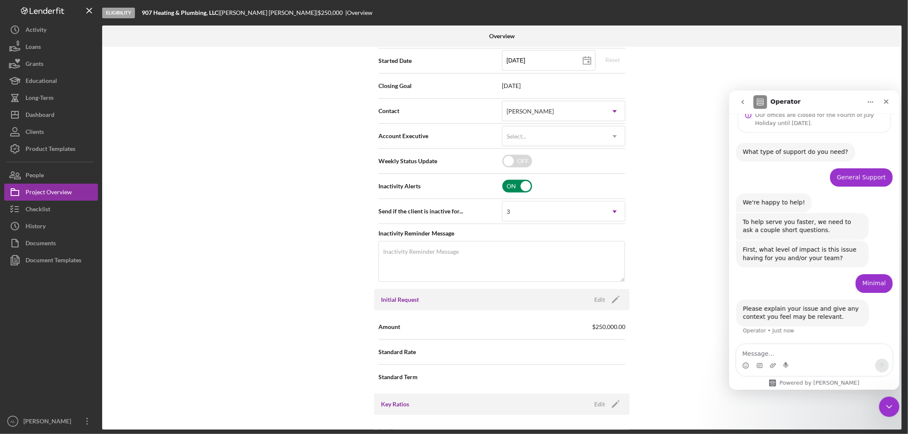
click at [520, 184] on input "checkbox" at bounding box center [517, 186] width 30 height 13
checkbox input "false"
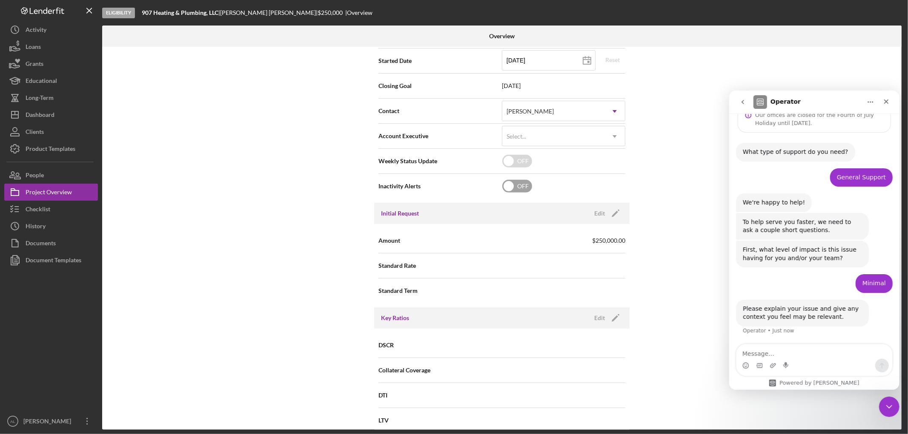
scroll to position [0, 0]
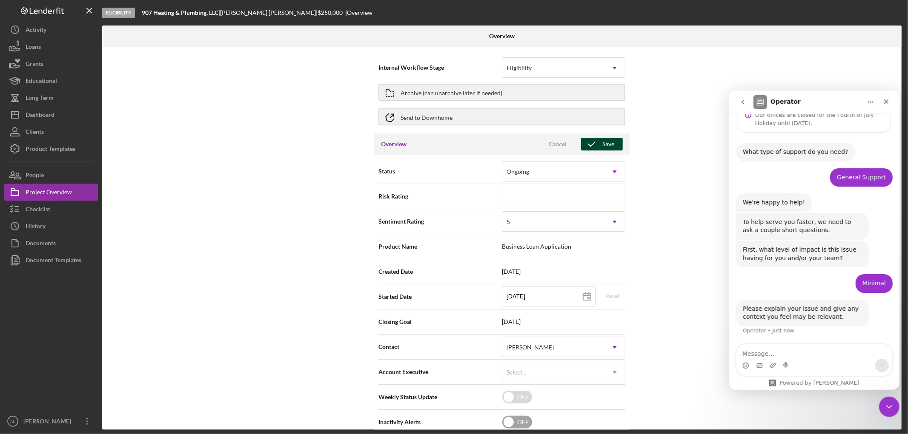
click at [610, 141] on div "Save" at bounding box center [608, 144] width 12 height 13
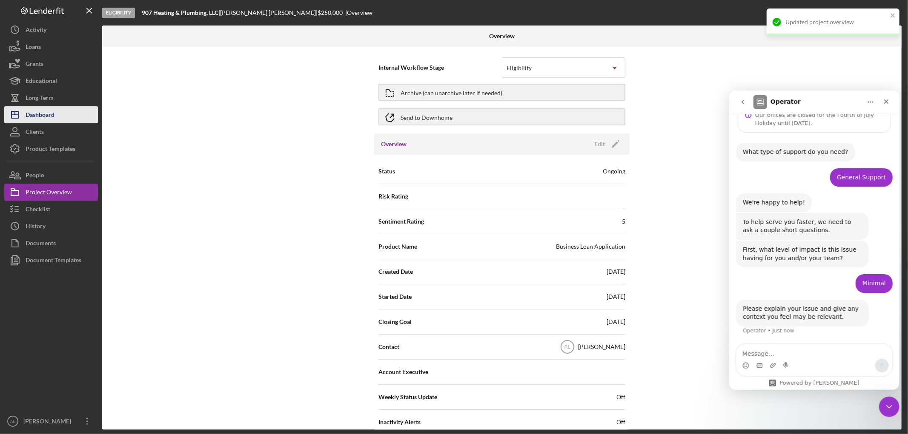
click at [46, 115] on div "Dashboard" at bounding box center [40, 115] width 29 height 19
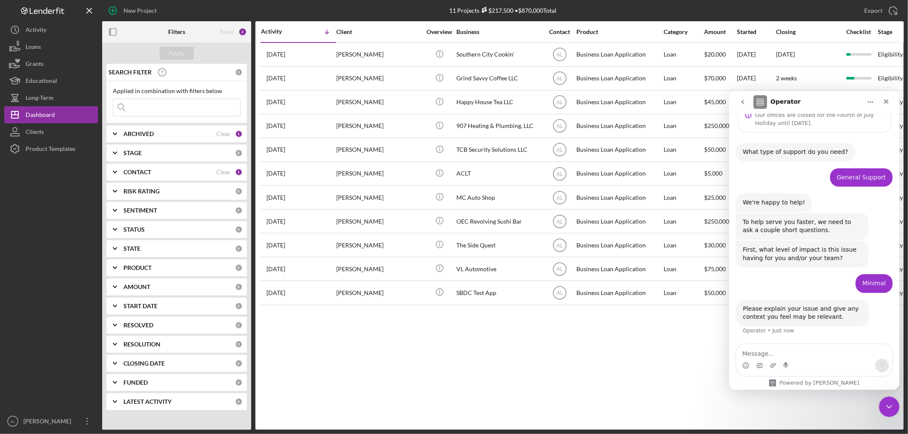
click at [792, 359] on div "Intercom messenger" at bounding box center [814, 366] width 156 height 14
click at [789, 349] on textarea "Message…" at bounding box center [814, 351] width 156 height 14
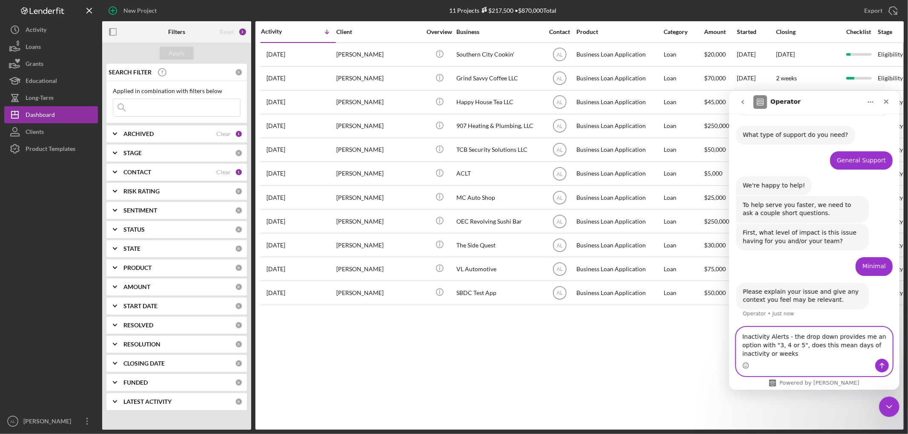
type textarea "Inactivity Alerts - the drop down provides me an option with "3, 4 or 5", does …"
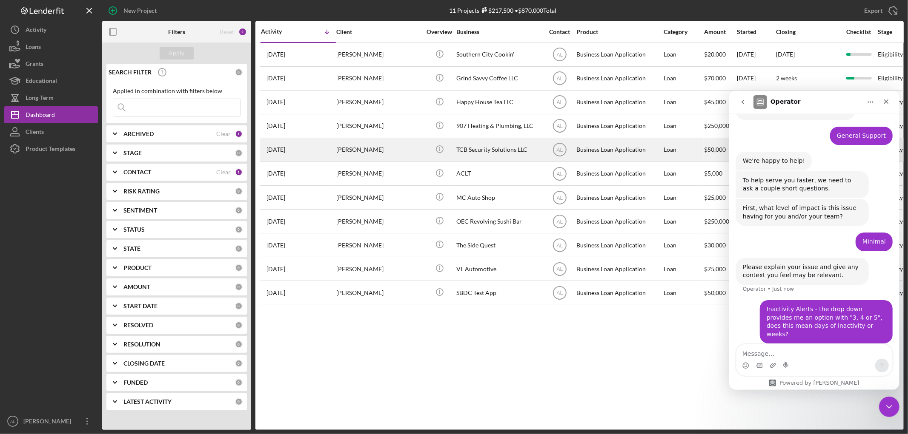
click at [388, 148] on div "[PERSON_NAME]" at bounding box center [378, 150] width 85 height 23
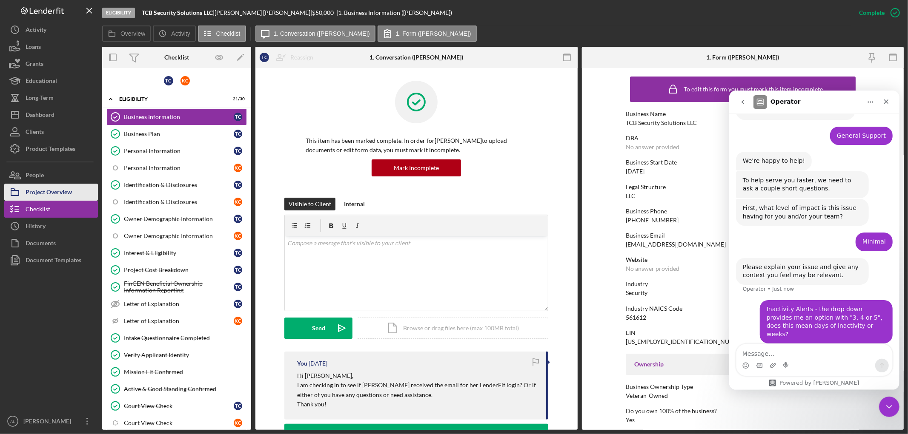
click at [69, 194] on div "Project Overview" at bounding box center [49, 193] width 46 height 19
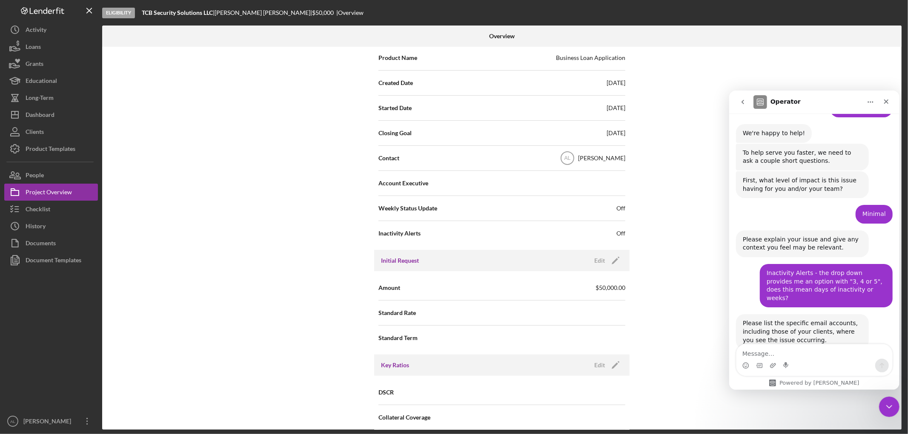
scroll to position [114, 0]
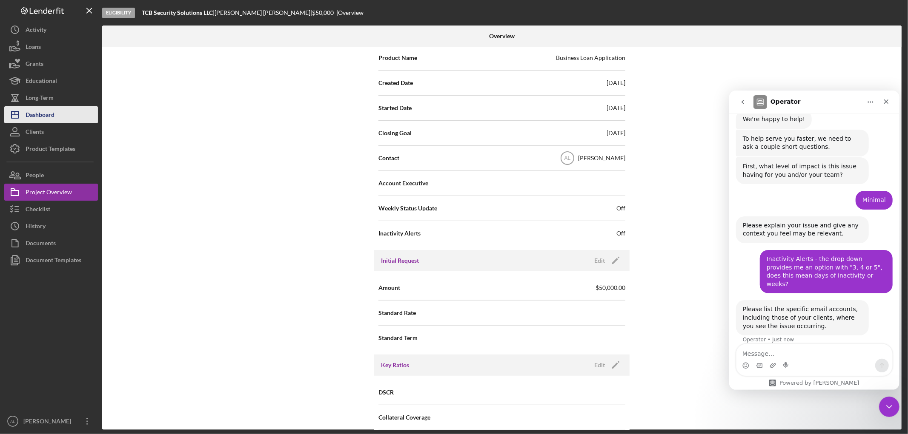
click at [57, 117] on button "Icon/Dashboard Dashboard" at bounding box center [51, 114] width 94 height 17
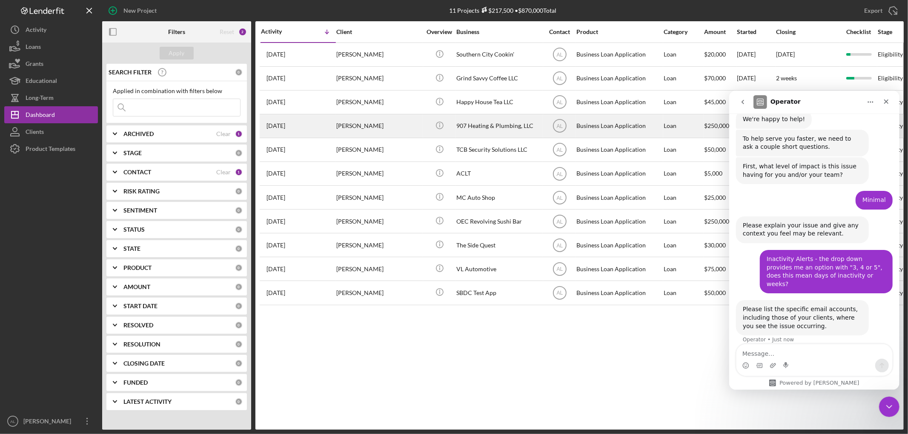
click at [380, 133] on div "[PERSON_NAME]" at bounding box center [378, 126] width 85 height 23
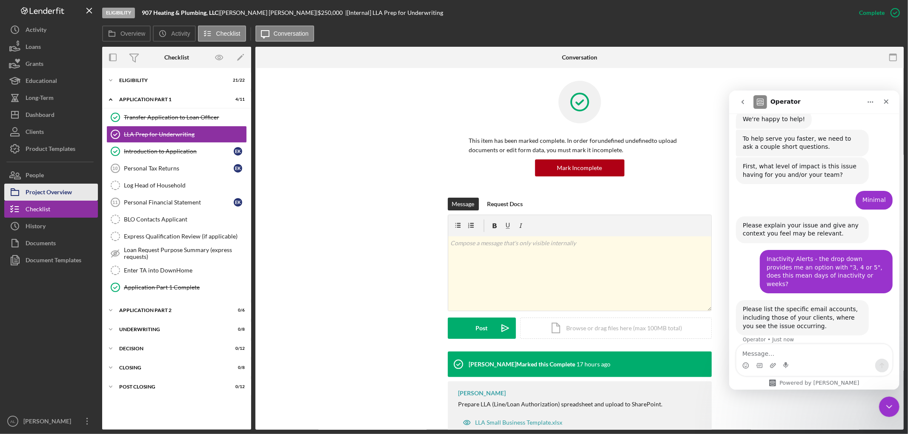
click at [39, 189] on div "Project Overview" at bounding box center [49, 193] width 46 height 19
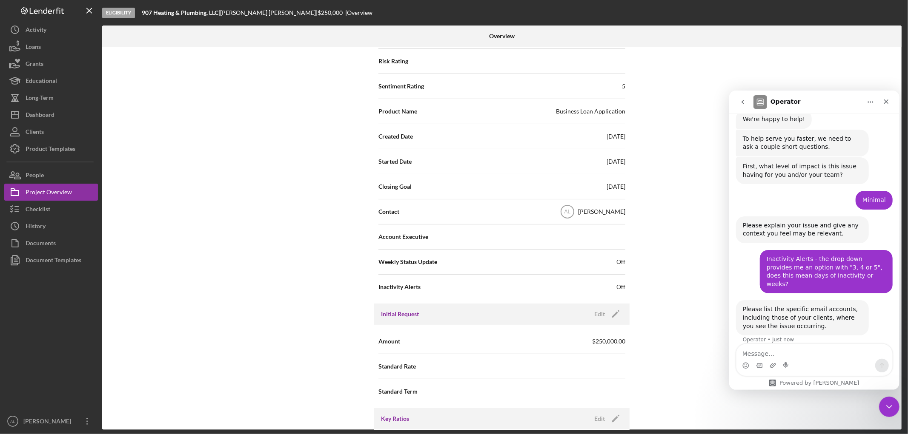
scroll to position [142, 0]
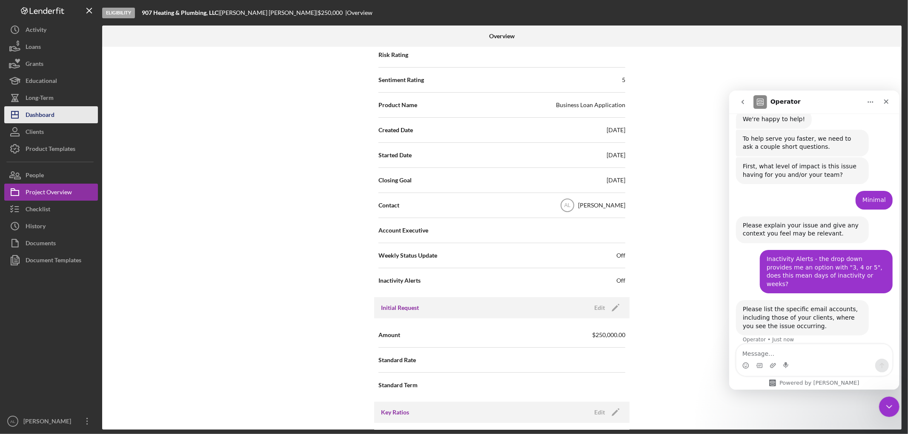
click at [49, 117] on div "Dashboard" at bounding box center [40, 115] width 29 height 19
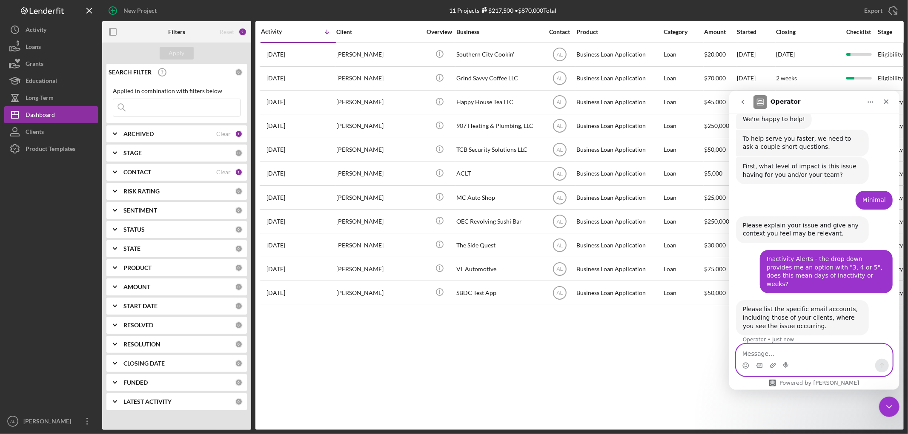
click at [764, 354] on textarea "Message…" at bounding box center [814, 351] width 156 height 14
type textarea "None."
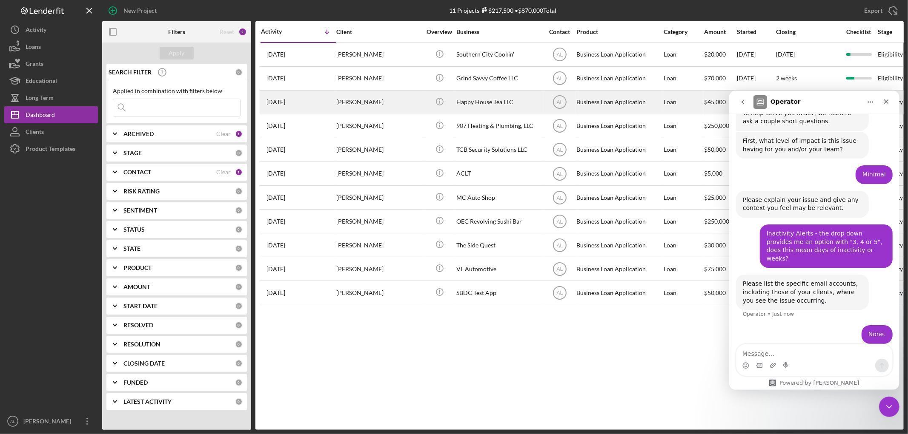
click at [475, 109] on div "Happy House Tea LLC" at bounding box center [498, 102] width 85 height 23
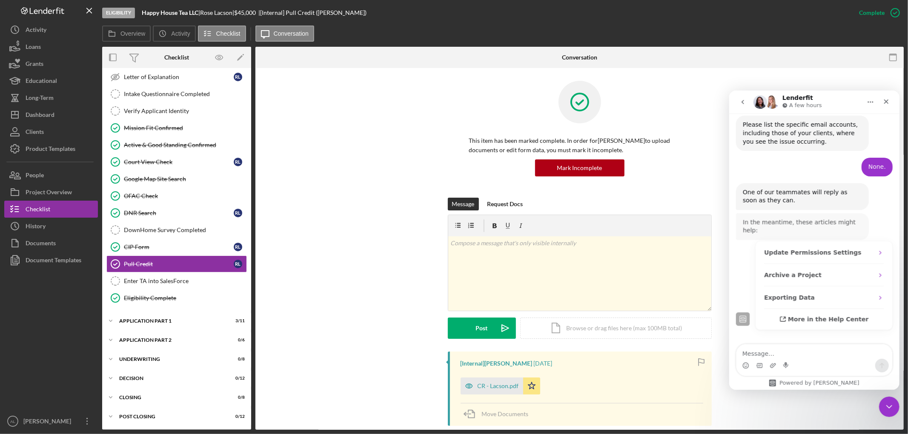
scroll to position [298, 0]
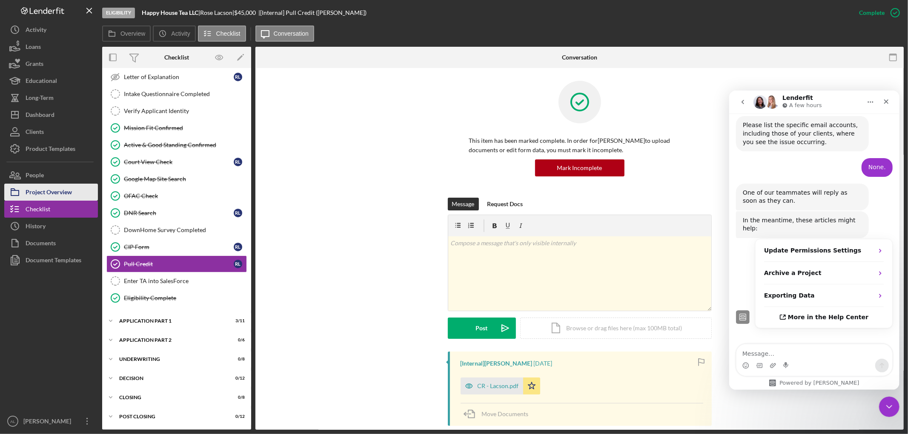
click at [61, 189] on div "Project Overview" at bounding box center [49, 193] width 46 height 19
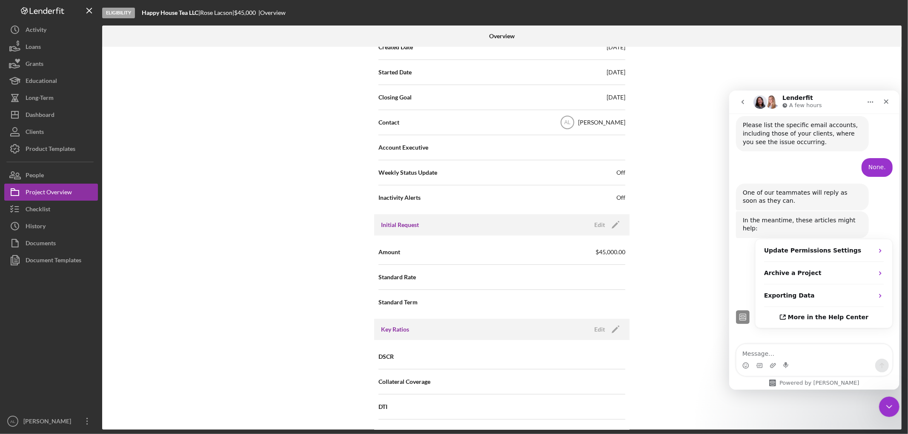
scroll to position [236, 0]
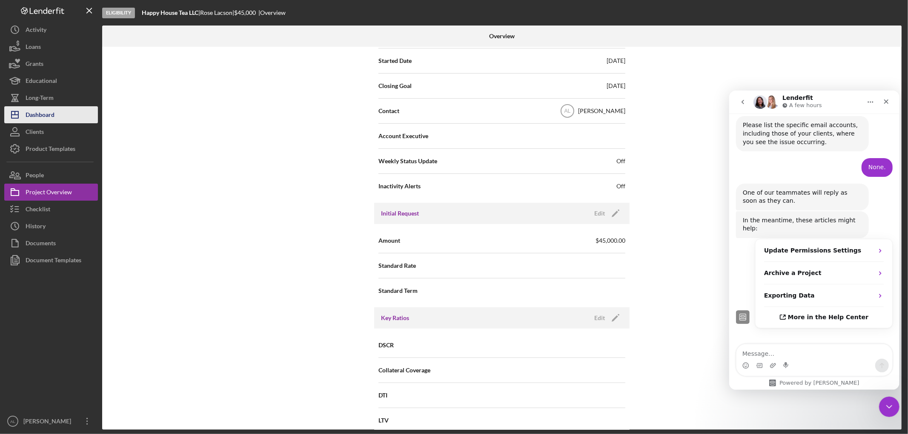
click at [54, 110] on button "Icon/Dashboard Dashboard" at bounding box center [51, 114] width 94 height 17
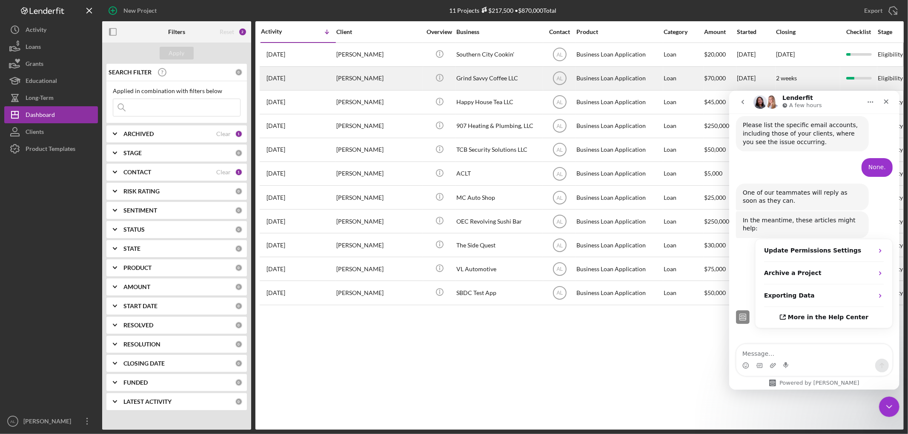
click at [409, 76] on div "[PERSON_NAME]" at bounding box center [378, 78] width 85 height 23
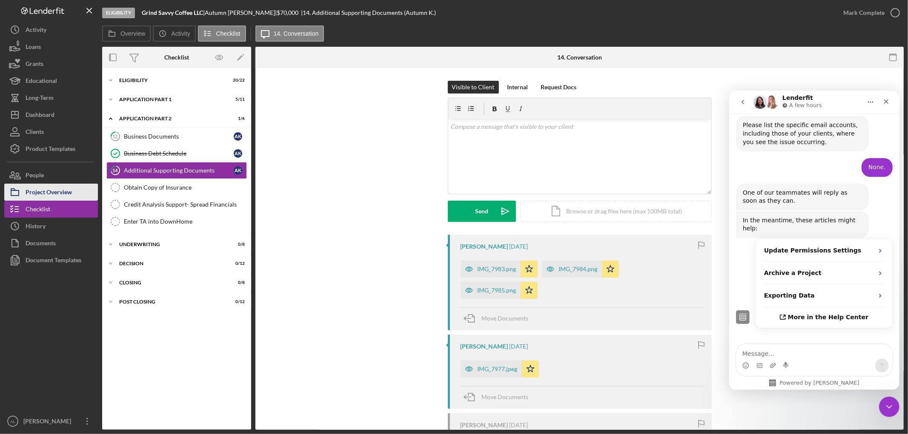
click at [62, 194] on div "Project Overview" at bounding box center [49, 193] width 46 height 19
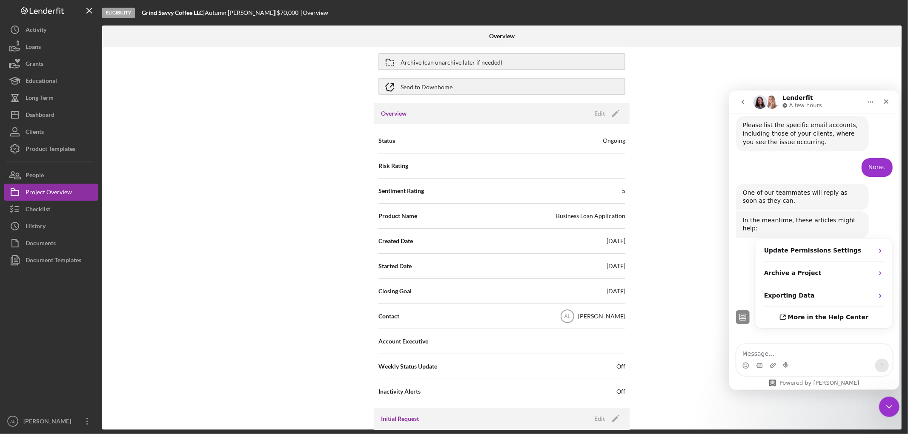
scroll to position [47, 0]
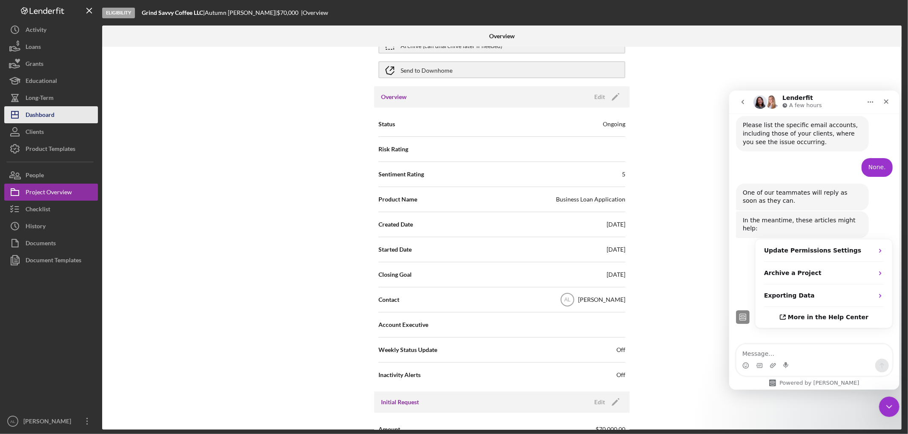
click at [49, 113] on div "Dashboard" at bounding box center [40, 115] width 29 height 19
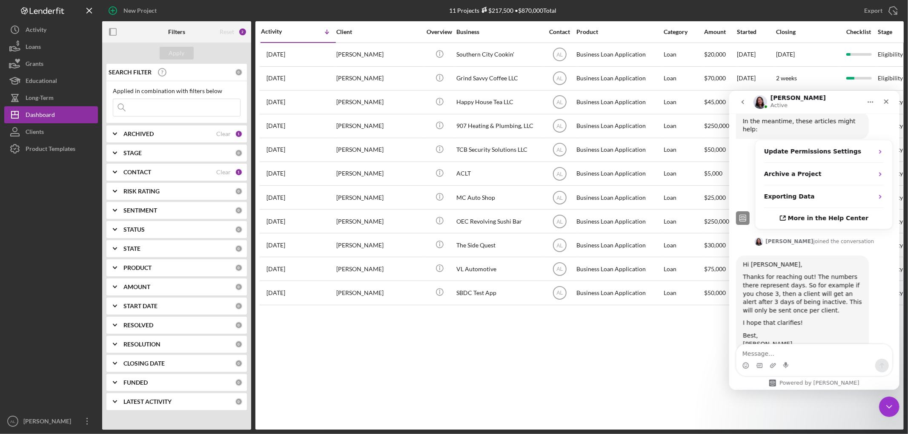
scroll to position [407, 0]
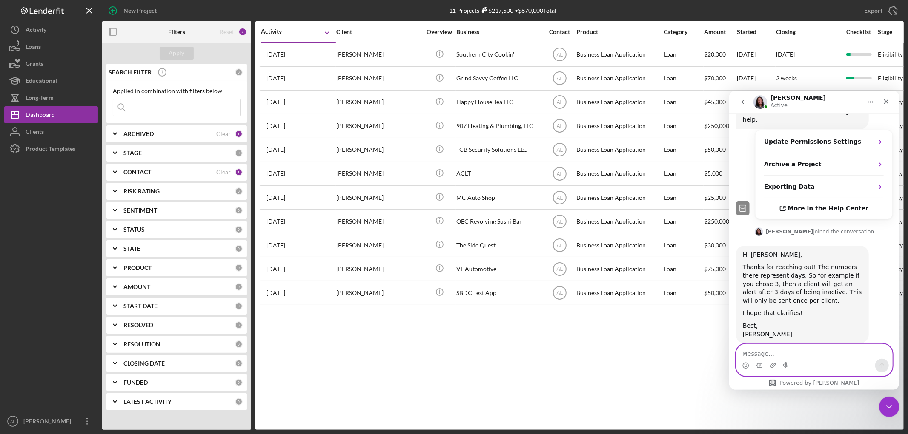
click at [785, 358] on textarea "Message…" at bounding box center [814, 351] width 156 height 14
type textarea "Thank you!"
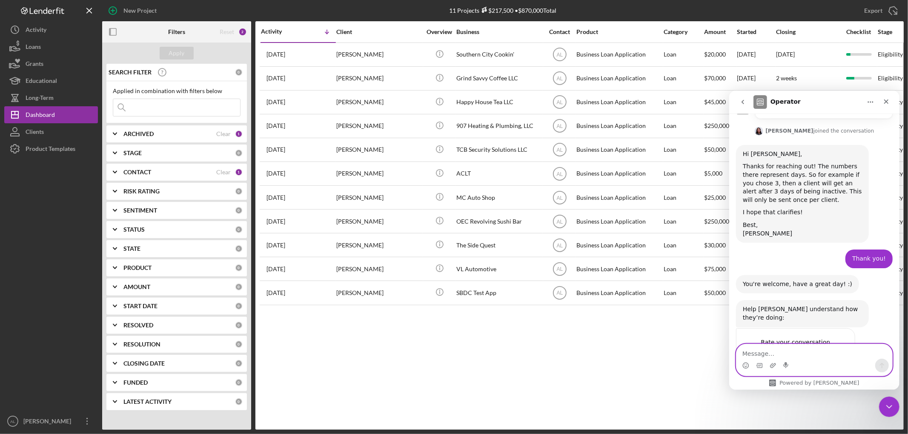
scroll to position [526, 0]
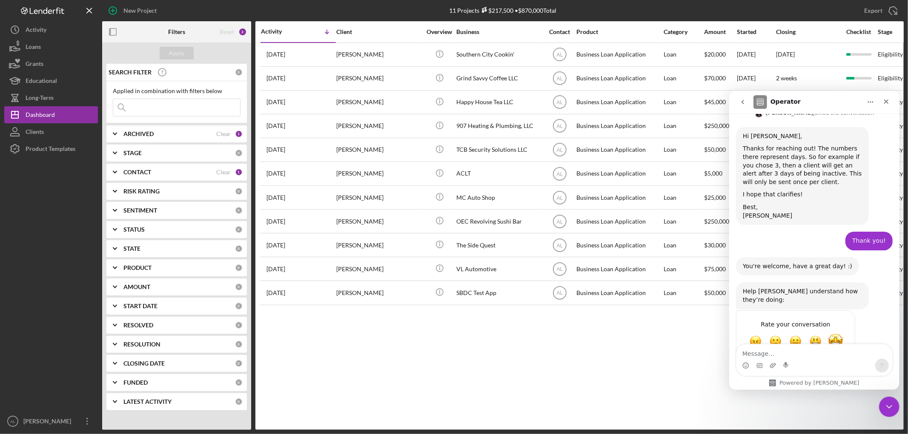
click at [837, 334] on span "Amazing" at bounding box center [834, 341] width 15 height 15
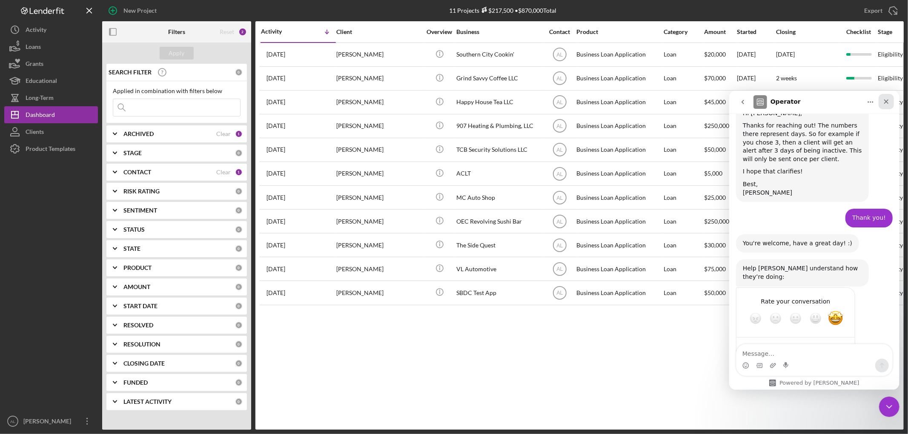
click at [884, 103] on icon "Close" at bounding box center [885, 101] width 5 height 5
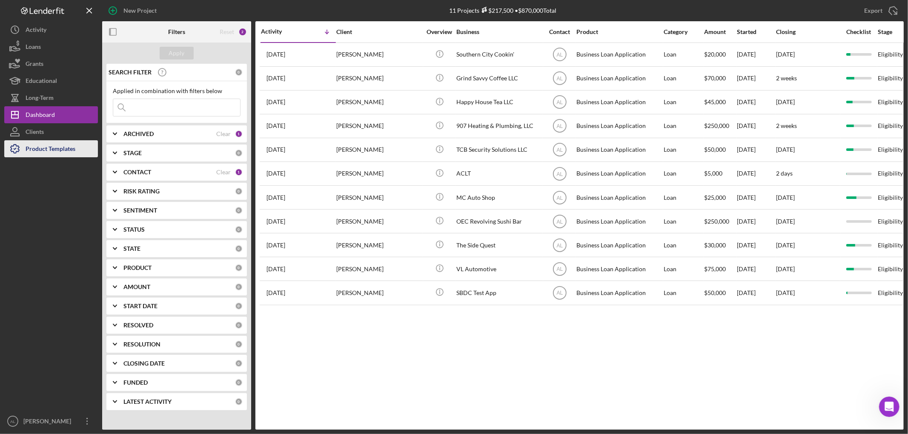
click at [37, 143] on div "Product Templates" at bounding box center [51, 149] width 50 height 19
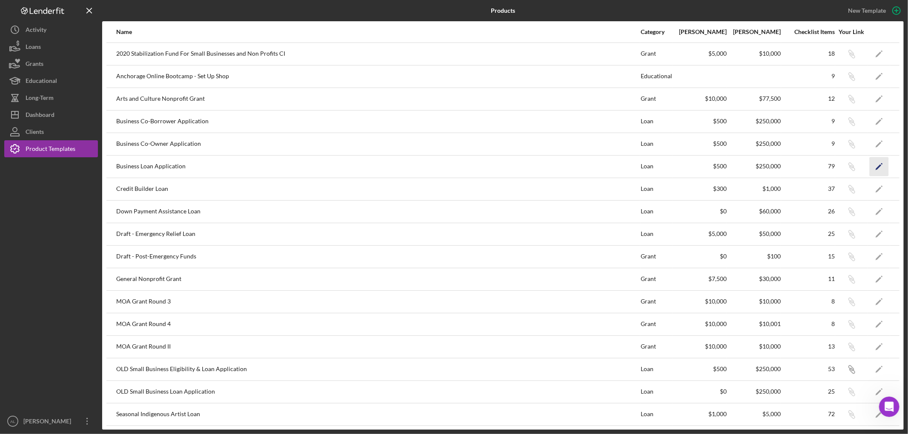
click at [874, 163] on icon "Icon/Edit" at bounding box center [878, 166] width 19 height 19
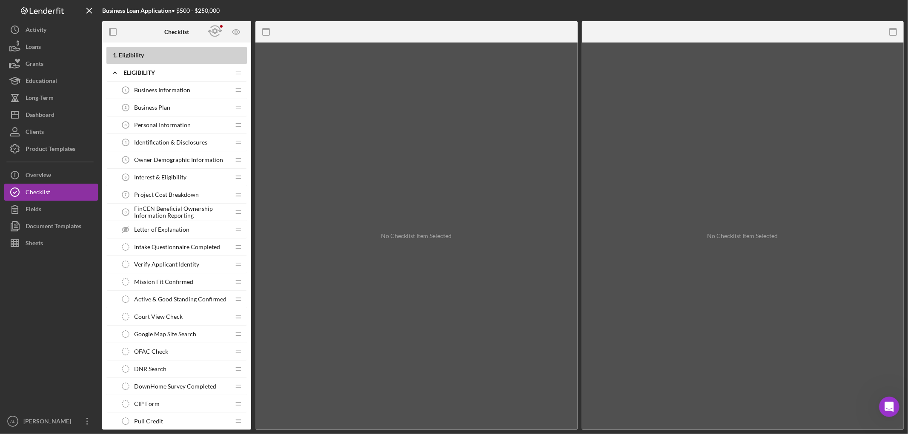
scroll to position [189, 0]
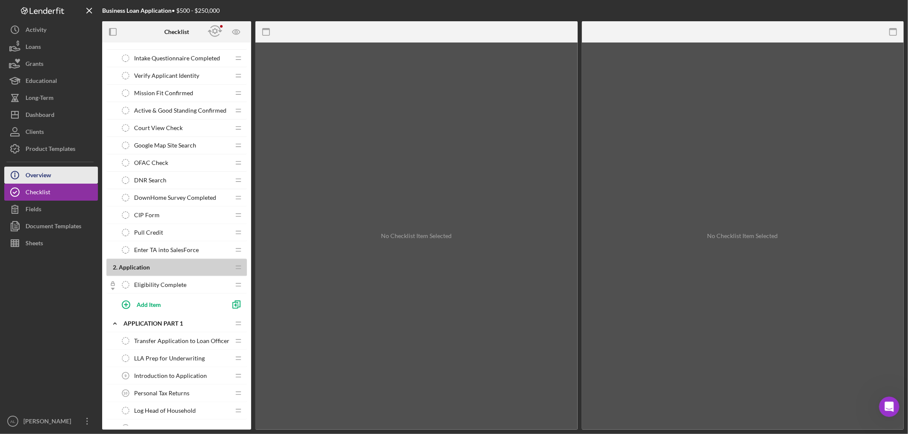
click at [60, 177] on button "Icon/Info Overview" at bounding box center [51, 175] width 94 height 17
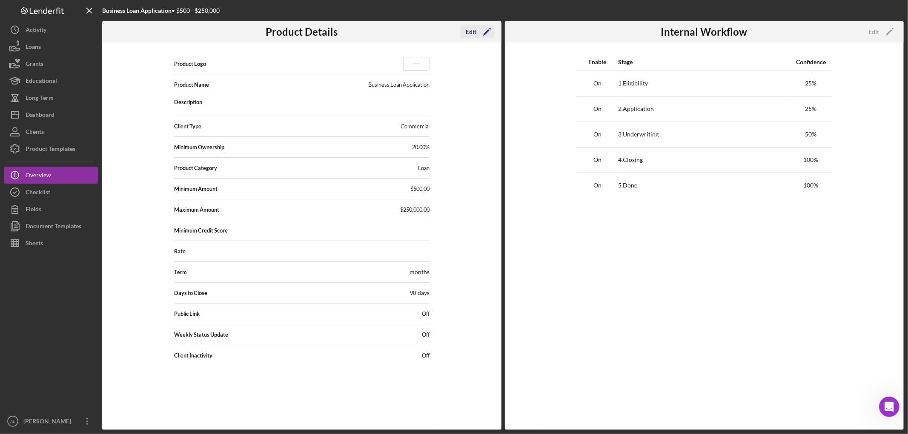
click at [484, 31] on icon "Icon/Edit" at bounding box center [486, 31] width 21 height 21
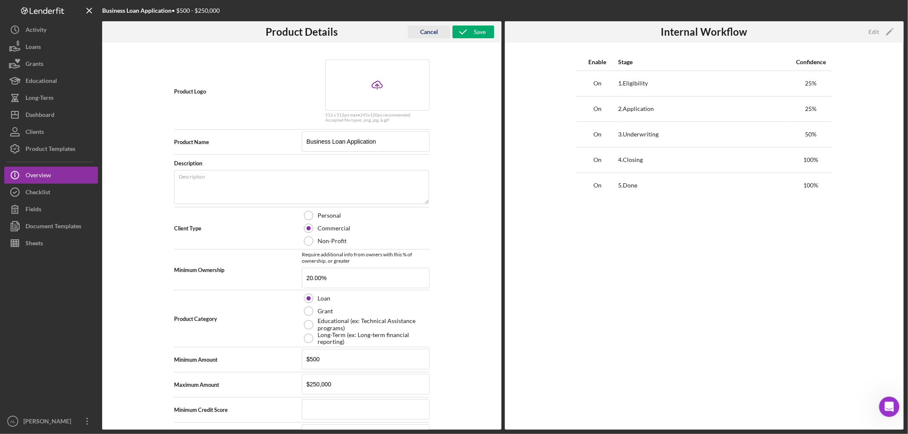
click at [426, 31] on div "Cancel" at bounding box center [429, 32] width 18 height 13
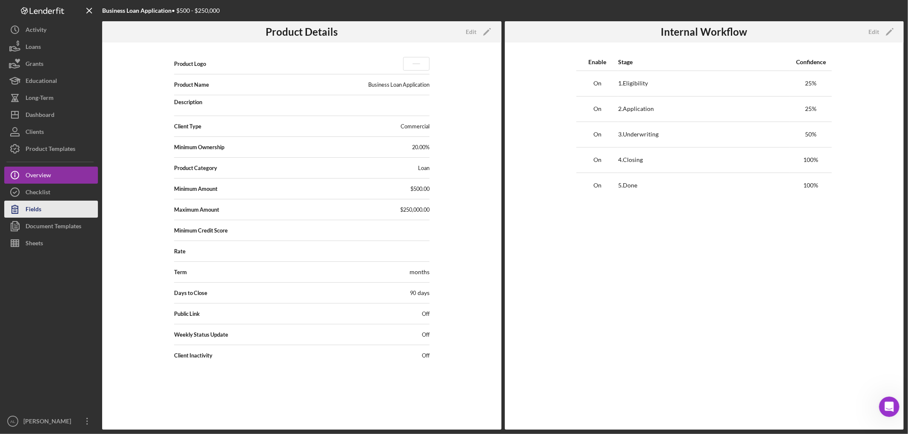
click at [40, 206] on div "Fields" at bounding box center [34, 210] width 16 height 19
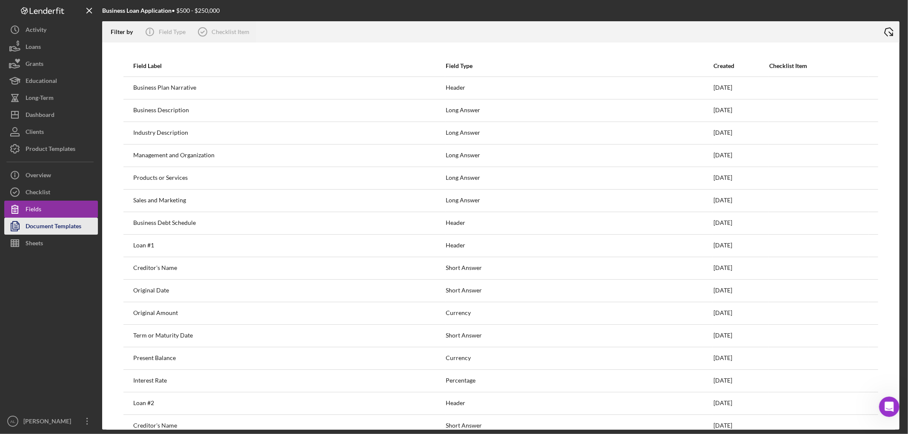
click at [51, 228] on div "Document Templates" at bounding box center [54, 227] width 56 height 19
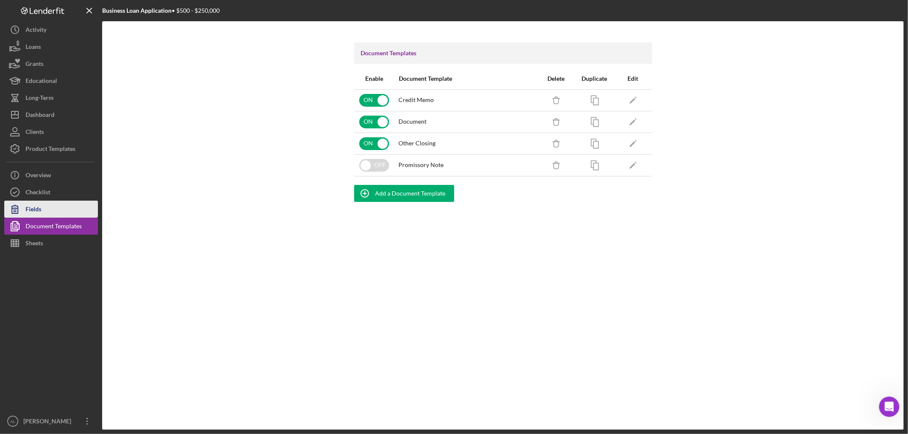
click at [65, 210] on button "Fields" at bounding box center [51, 209] width 94 height 17
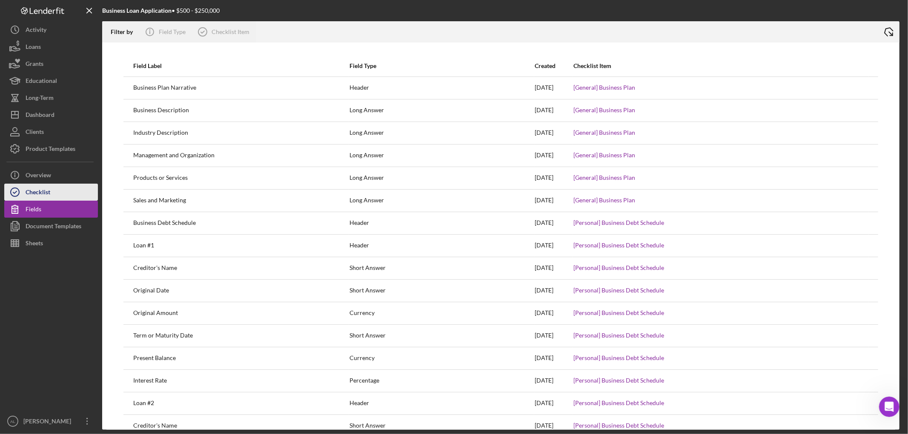
click at [61, 190] on button "Checklist" at bounding box center [51, 192] width 94 height 17
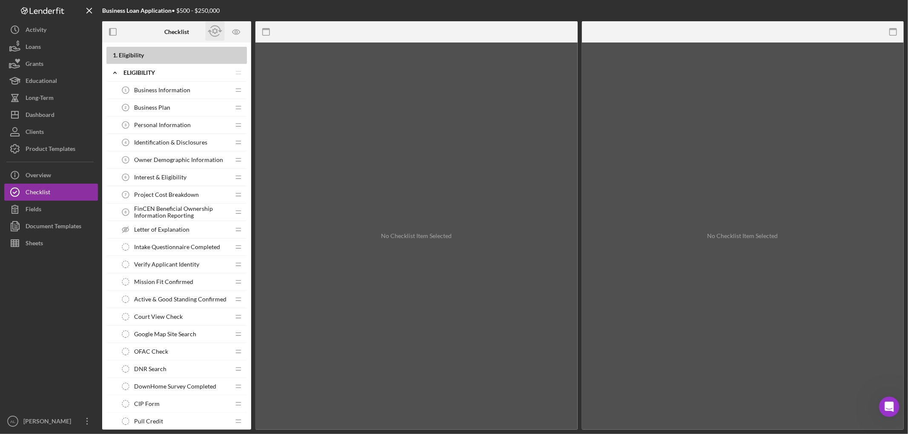
click at [214, 30] on icon "button" at bounding box center [215, 31] width 19 height 19
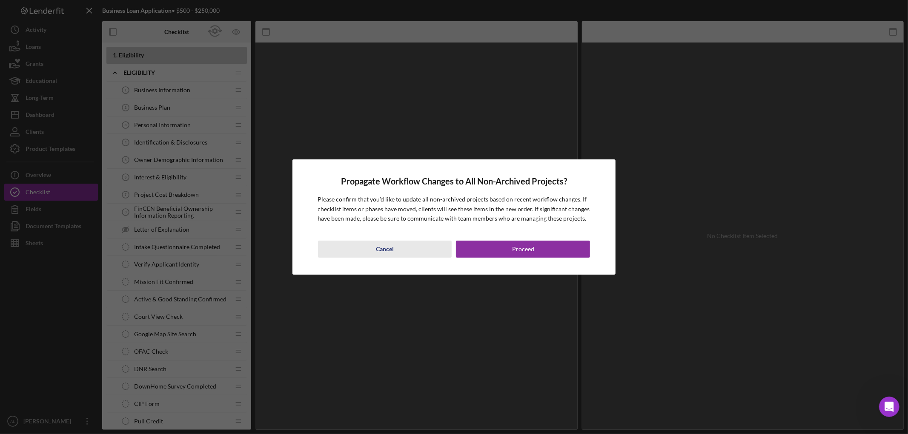
click at [378, 250] on div "Cancel" at bounding box center [385, 249] width 18 height 17
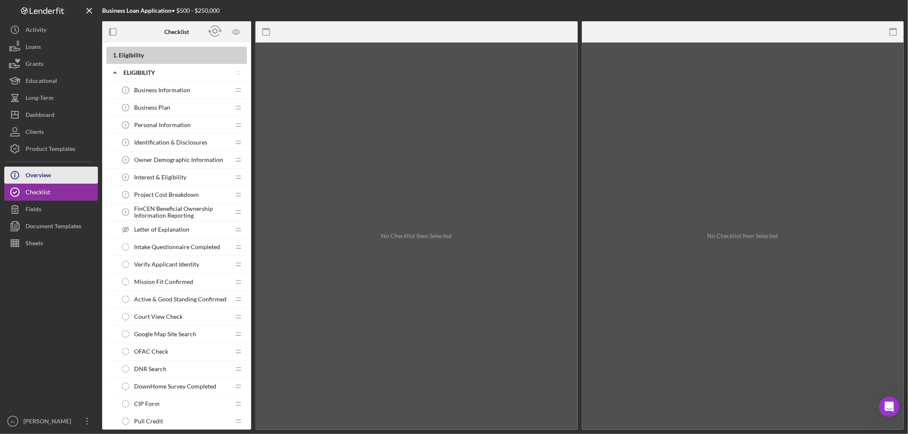
click at [37, 173] on div "Overview" at bounding box center [39, 176] width 26 height 19
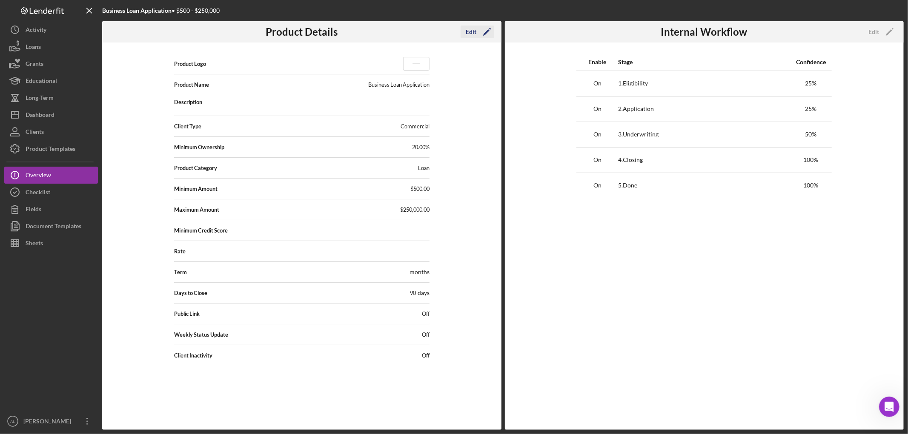
click at [486, 37] on icon "Icon/Edit" at bounding box center [486, 31] width 21 height 21
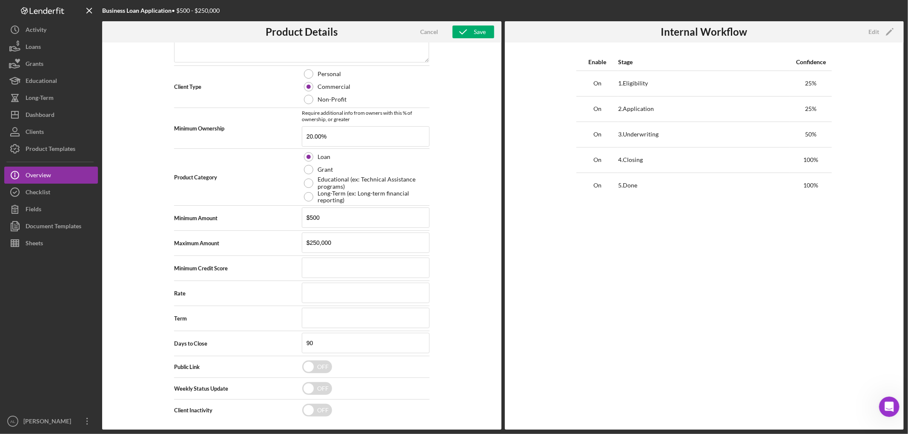
scroll to position [145, 0]
click at [315, 386] on input "checkbox" at bounding box center [317, 386] width 30 height 13
checkbox input "true"
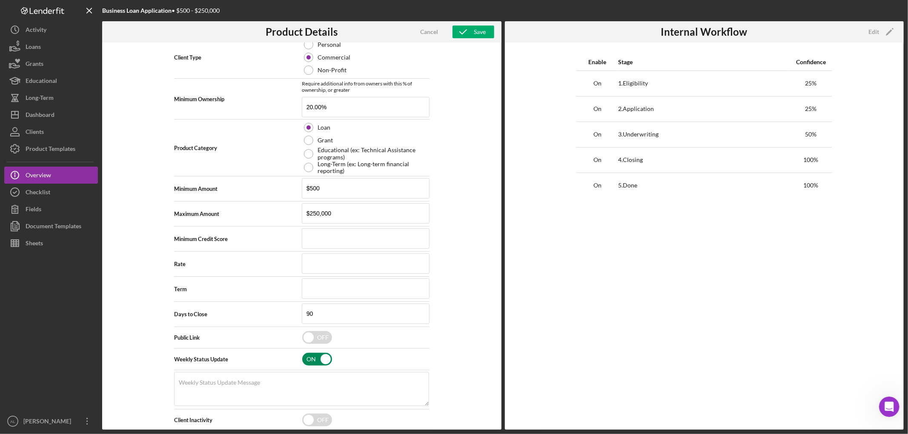
scroll to position [185, 0]
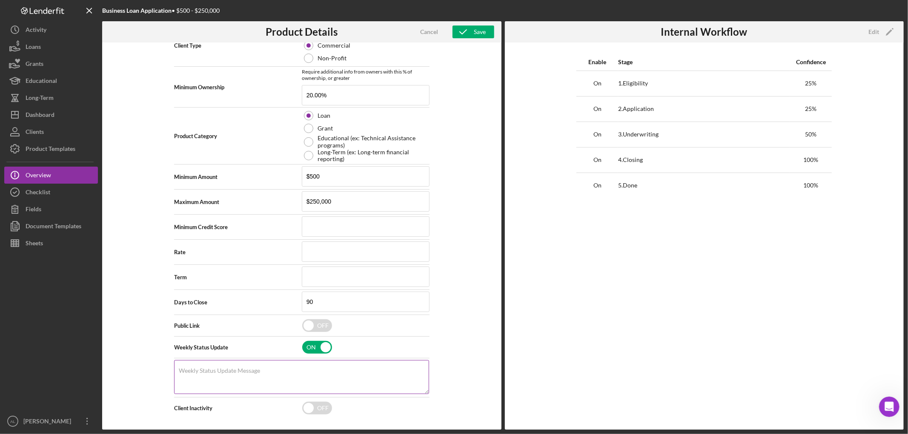
click at [242, 369] on label "Weekly Status Update Message" at bounding box center [219, 371] width 81 height 7
click at [242, 369] on textarea "Weekly Status Update Message" at bounding box center [301, 377] width 255 height 34
paste textarea "Hello [Applicant’s Name], I 'd like to give you a quick update on your small bu…"
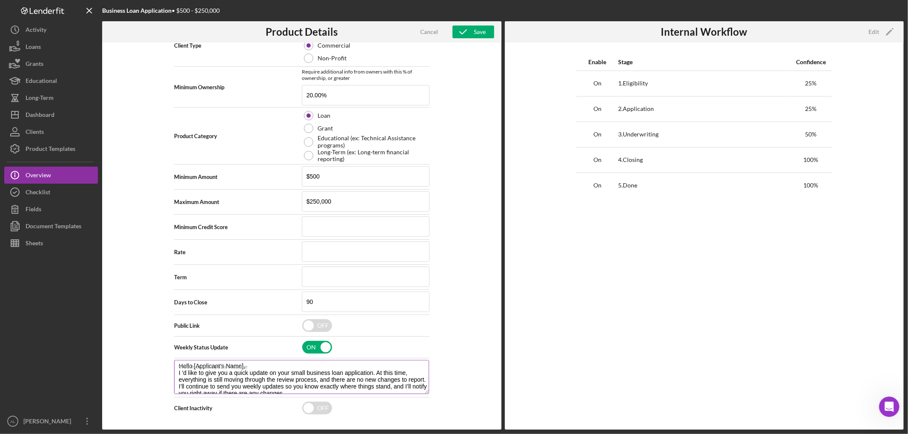
scroll to position [0, 0]
drag, startPoint x: 241, startPoint y: 373, endPoint x: 191, endPoint y: 370, distance: 50.3
click at [191, 370] on textarea "Hello [Applicant’s Name], I 'd like to give you a quick update on your small bu…" at bounding box center [301, 377] width 255 height 34
type textarea "Hello, I 'd like to give you a quick update on your small business loan applica…"
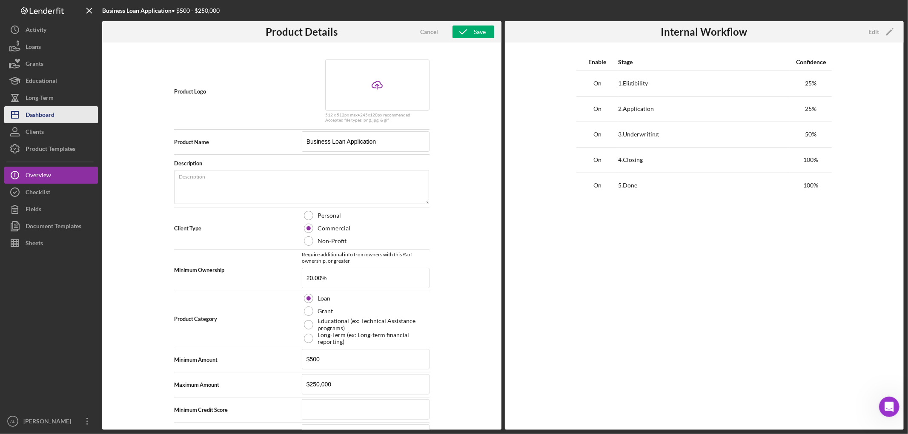
click at [43, 113] on div "Dashboard" at bounding box center [40, 115] width 29 height 19
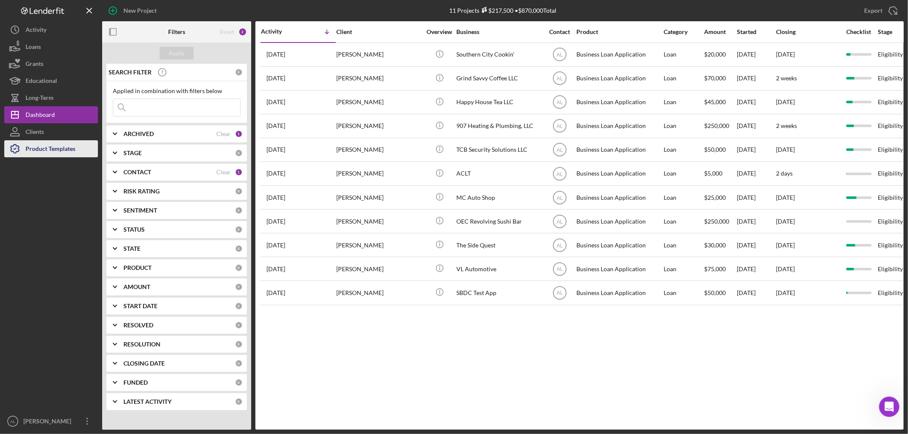
click at [65, 143] on div "Product Templates" at bounding box center [51, 149] width 50 height 19
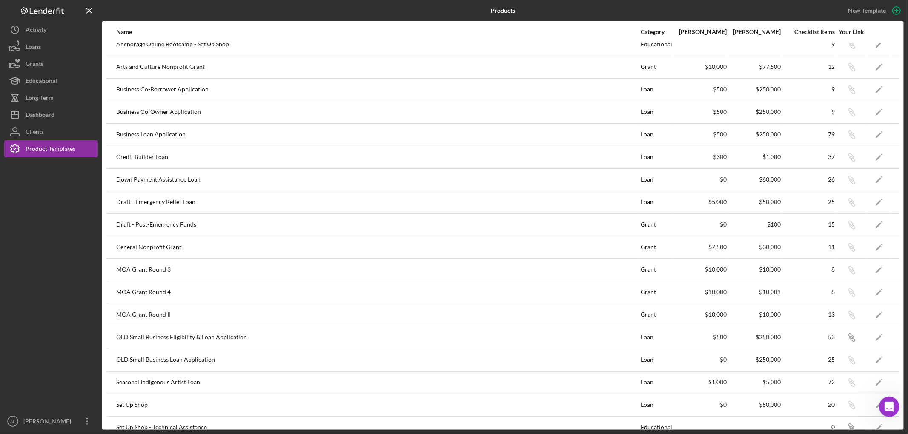
scroll to position [19, 0]
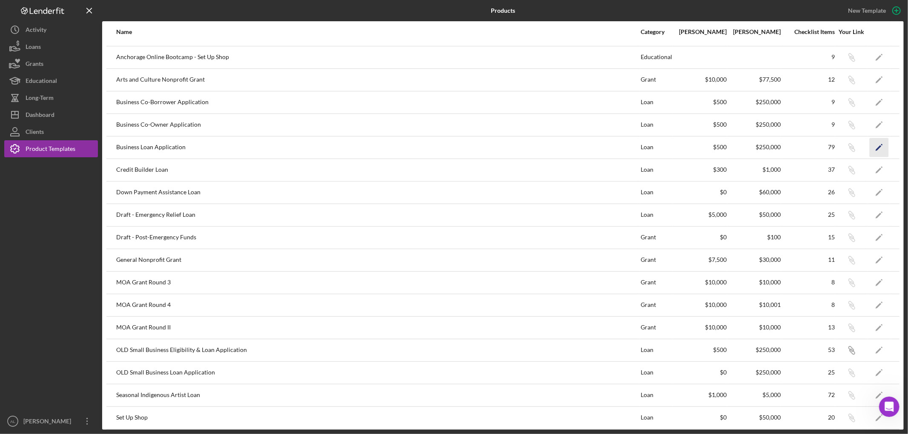
click at [879, 147] on icon "Icon/Edit" at bounding box center [878, 147] width 19 height 19
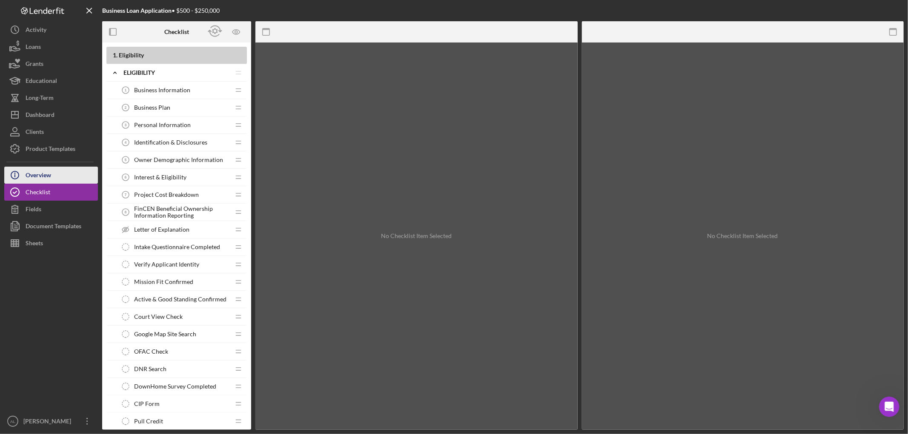
click at [59, 170] on button "Icon/Info Overview" at bounding box center [51, 175] width 94 height 17
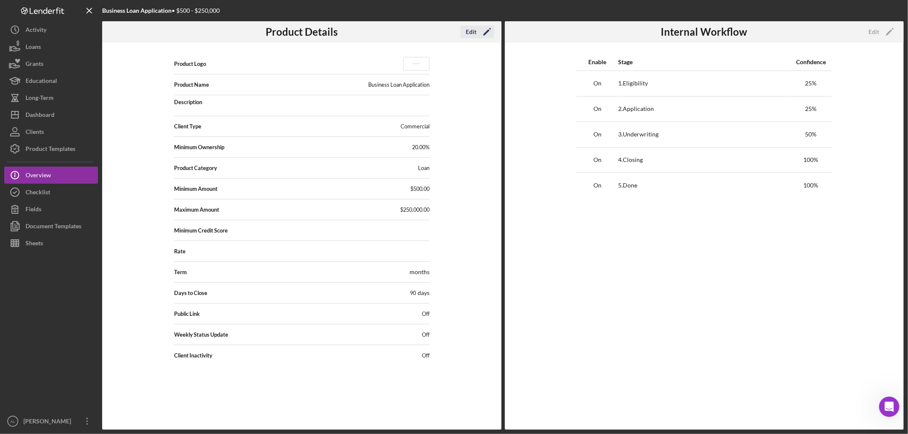
click at [489, 32] on icon "Icon/Edit" at bounding box center [486, 31] width 21 height 21
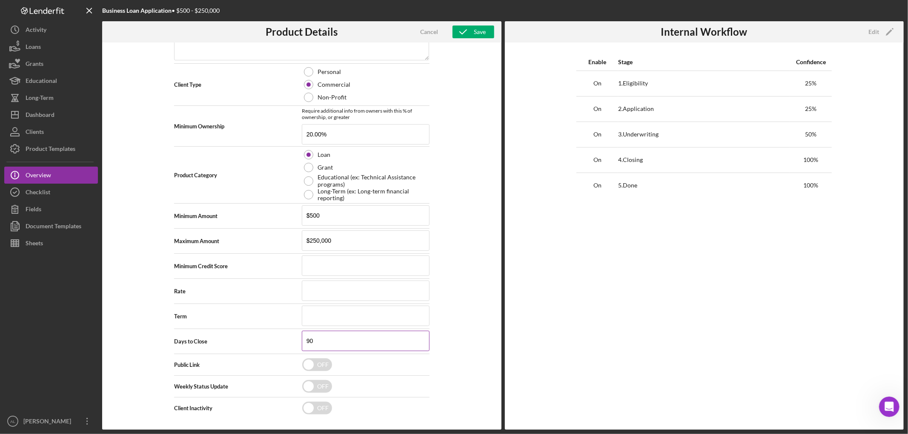
scroll to position [145, 0]
click at [325, 388] on input "checkbox" at bounding box center [317, 386] width 30 height 13
checkbox input "true"
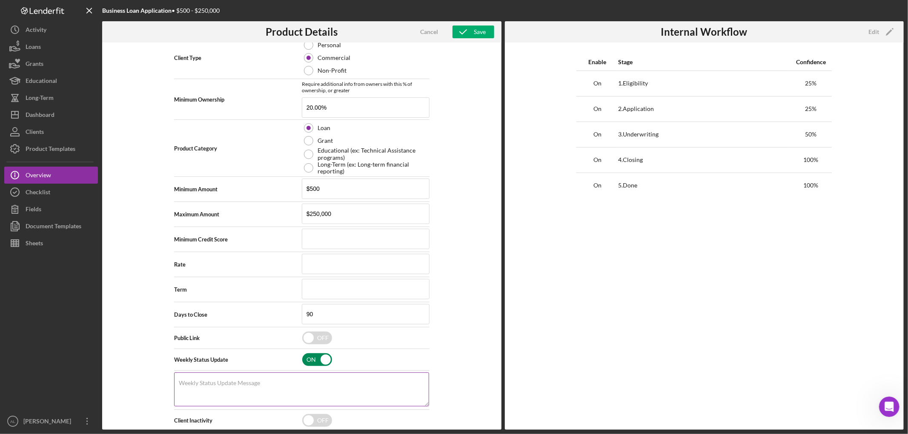
scroll to position [185, 0]
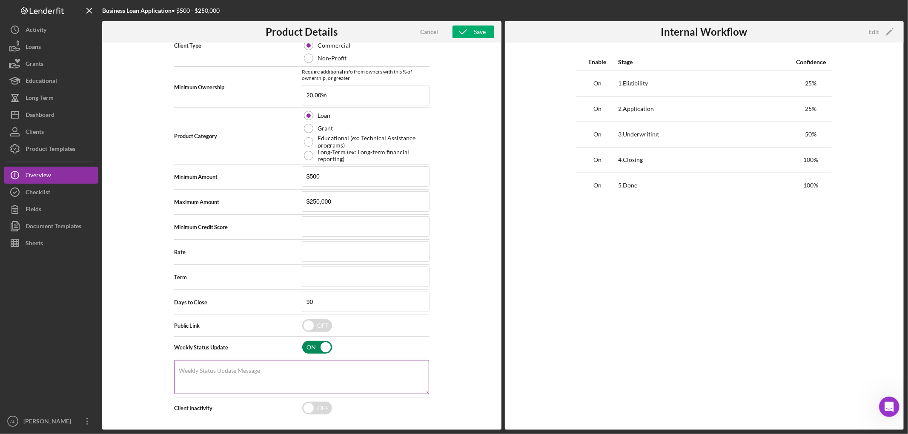
click at [222, 365] on div "Weekly Status Update Message" at bounding box center [301, 377] width 255 height 35
paste textarea "Hello [Applicant’s Name], I 'd like to give you a quick update on your small bu…"
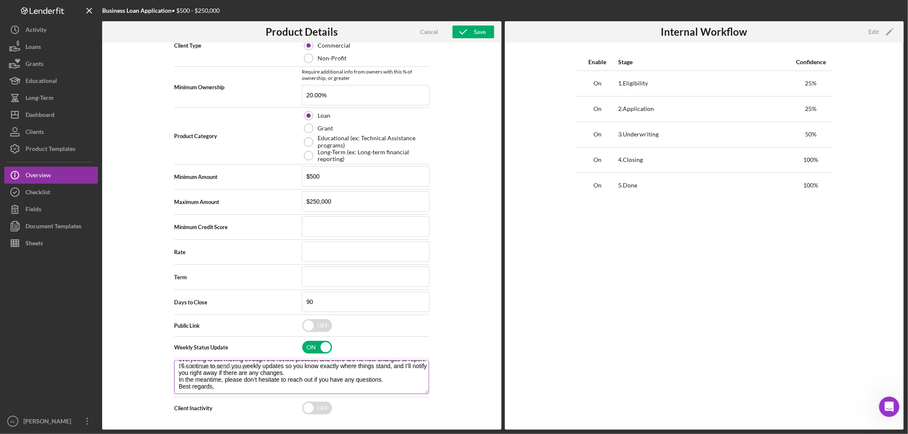
click at [401, 372] on textarea "Hello [Applicant’s Name], I 'd like to give you a quick update on your small bu…" at bounding box center [301, 377] width 255 height 34
click at [396, 378] on textarea "Hello [Applicant’s Name], I 'd like to give you a quick update on your small bu…" at bounding box center [301, 377] width 255 height 34
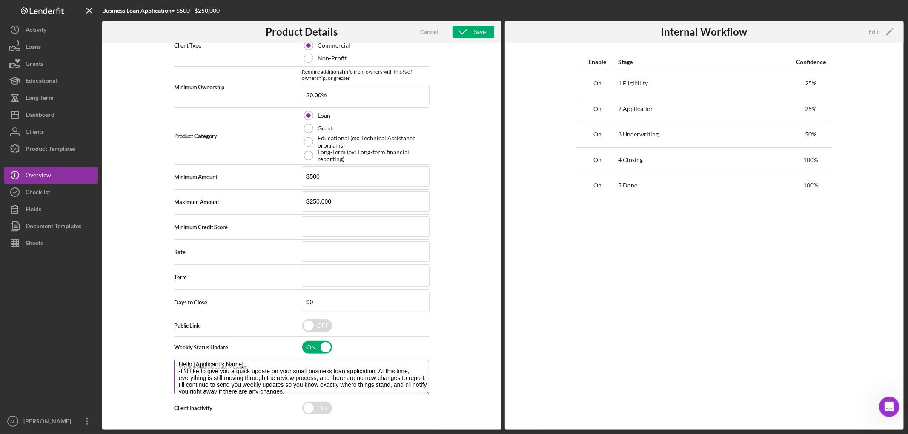
scroll to position [34, 0]
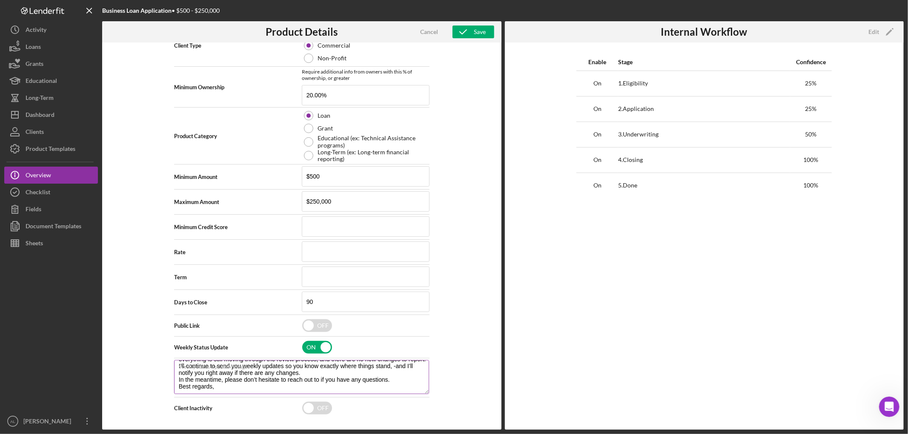
click at [317, 375] on textarea "Hello [Applicant’s Name], -I 'd like to give you a quick update on your small b…" at bounding box center [301, 377] width 255 height 34
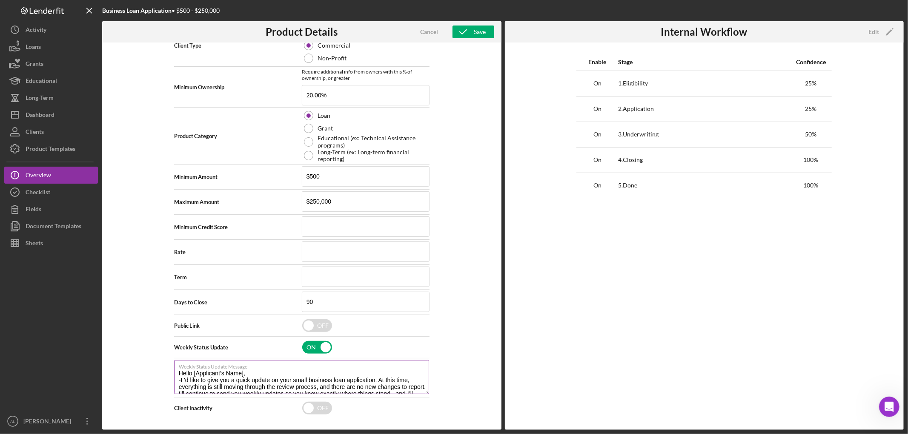
click at [241, 372] on textarea "Hello [Applicant’s Name], -I 'd like to give you a quick update on your small b…" at bounding box center [301, 377] width 255 height 34
click at [177, 379] on textarea "Hello , -I 'd like to give you a quick update on your small business loan appli…" at bounding box center [301, 377] width 255 height 34
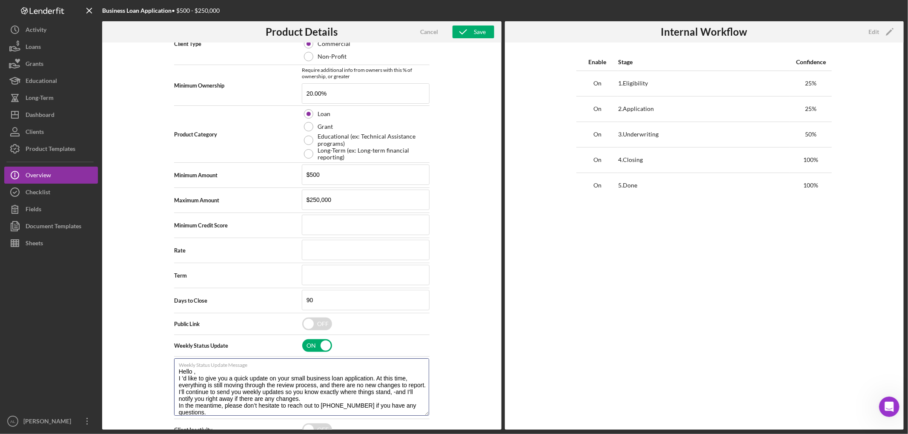
drag, startPoint x: 423, startPoint y: 392, endPoint x: 429, endPoint y: 415, distance: 23.6
click at [429, 415] on div "Product Logo Icon/Upload 512 x 512px max • 245 x 120 px recommended Accepted fi…" at bounding box center [301, 237] width 399 height 388
drag, startPoint x: 414, startPoint y: 394, endPoint x: 457, endPoint y: 377, distance: 45.4
click at [415, 394] on textarea "Hello , I 'd like to give you a quick update on your small business loan applic…" at bounding box center [301, 387] width 255 height 57
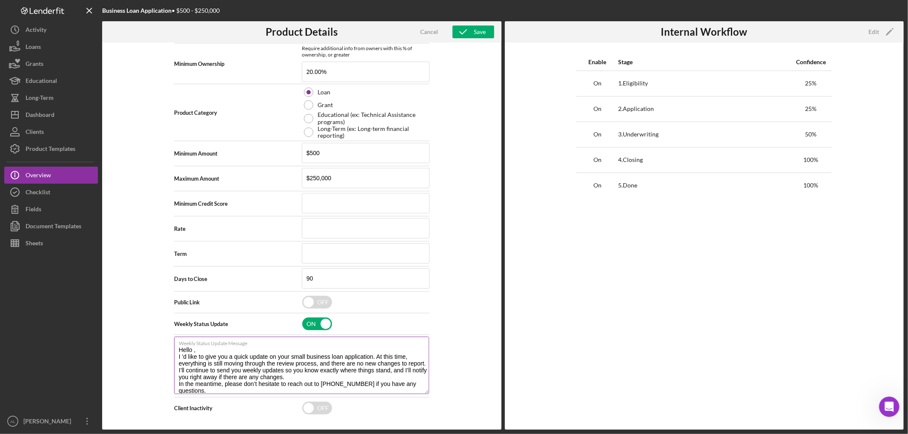
drag, startPoint x: 194, startPoint y: 350, endPoint x: 209, endPoint y: 349, distance: 14.9
click at [194, 350] on textarea "Hello , I 'd like to give you a quick update on your small business loan applic…" at bounding box center [301, 365] width 255 height 57
type textarea "Hello, I 'd like to give you a quick update on your small business loan applica…"
click at [480, 30] on div "Save" at bounding box center [480, 32] width 12 height 13
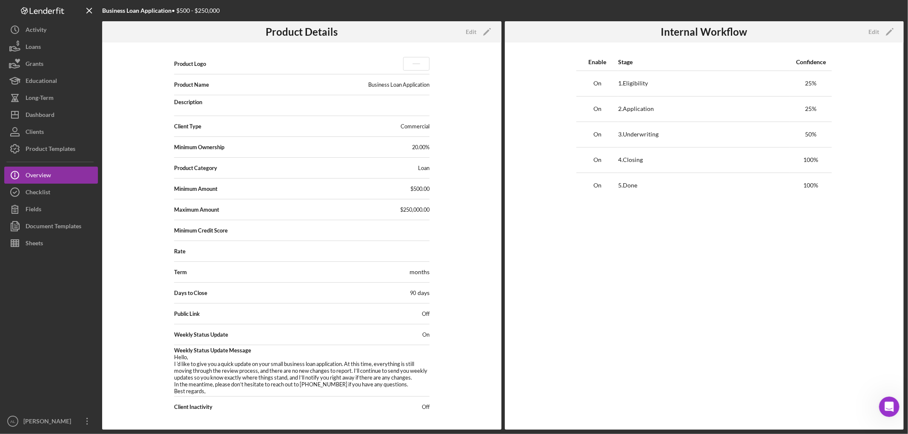
click at [489, 190] on div "Product Logo Product Name Business Loan Application Description Client Type Com…" at bounding box center [301, 237] width 399 height 388
